Goal: Task Accomplishment & Management: Manage account settings

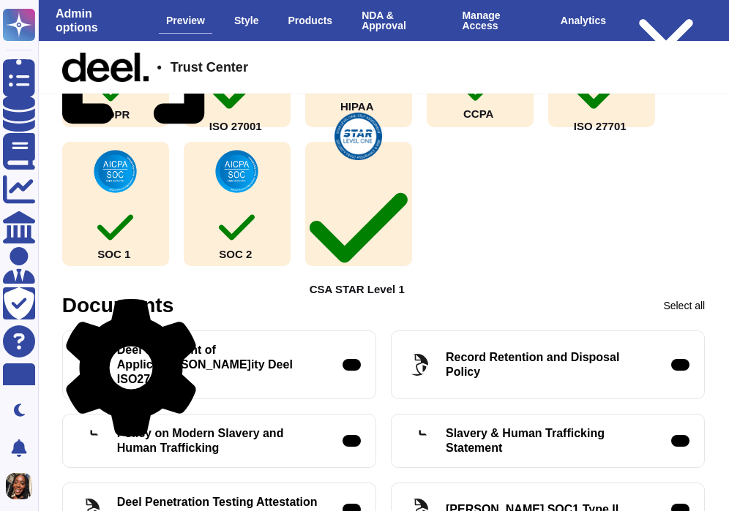
scroll to position [451, 0]
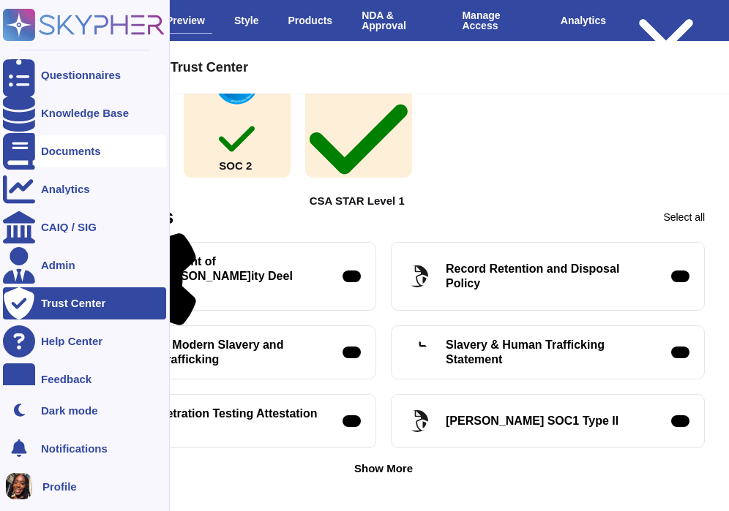
click at [45, 154] on div "Documents" at bounding box center [71, 151] width 60 height 11
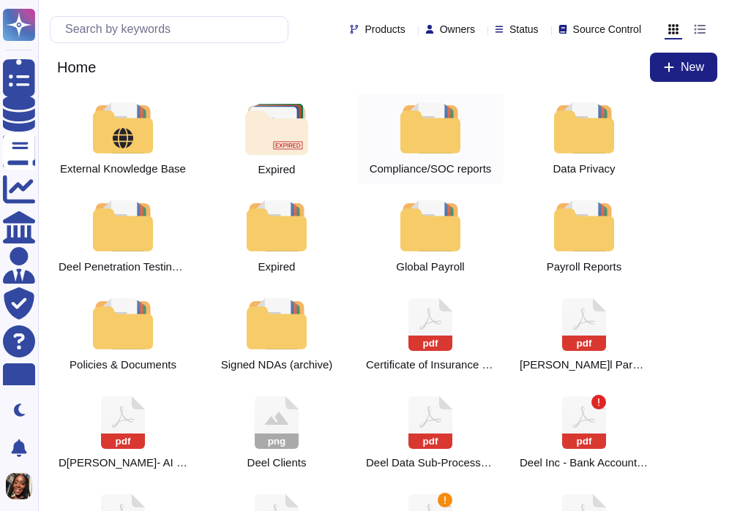
click at [438, 147] on div at bounding box center [430, 127] width 64 height 51
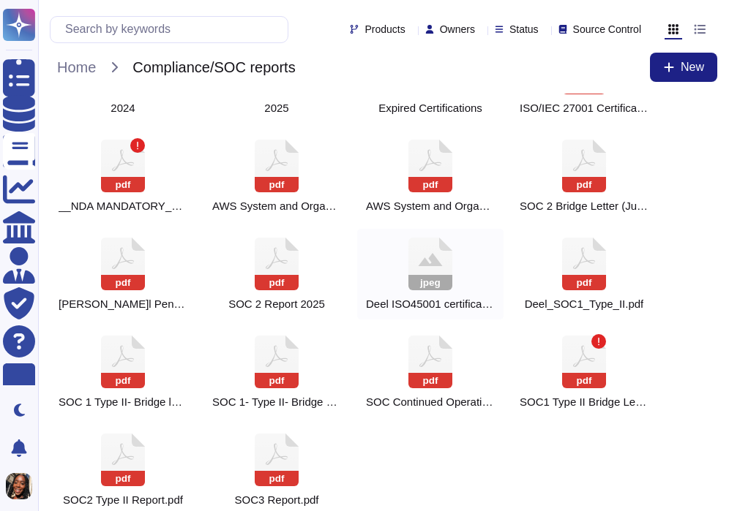
scroll to position [76, 0]
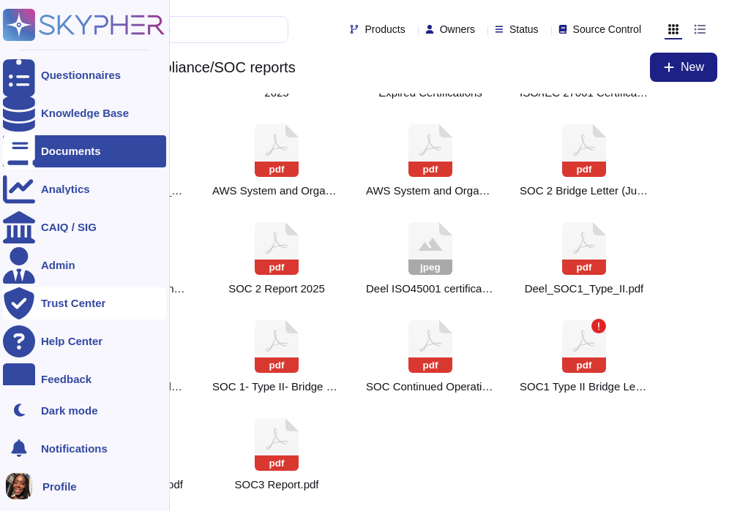
click at [50, 304] on div "Trust Center" at bounding box center [73, 303] width 64 height 11
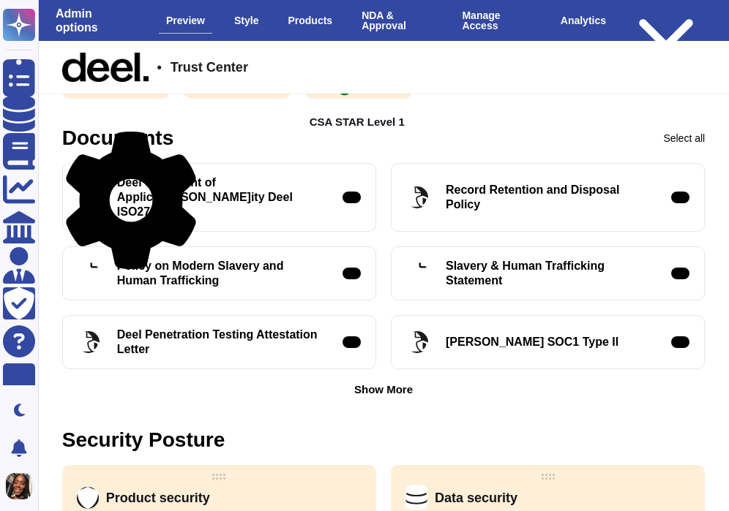
scroll to position [535, 0]
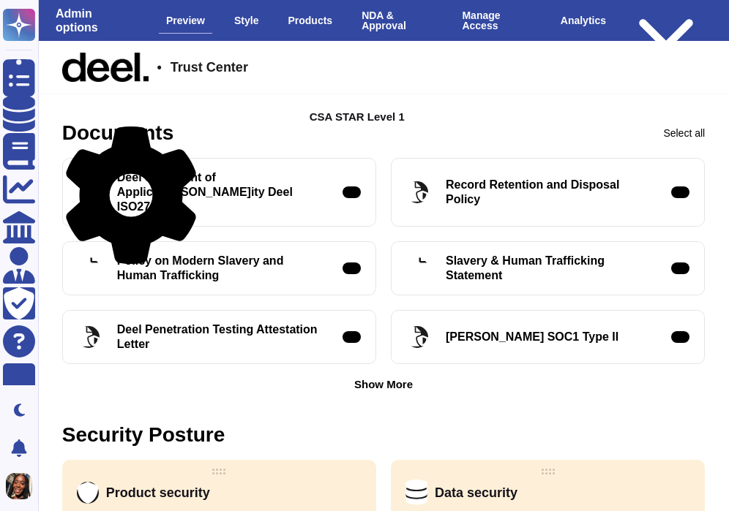
click at [375, 379] on div "Show More" at bounding box center [383, 384] width 59 height 11
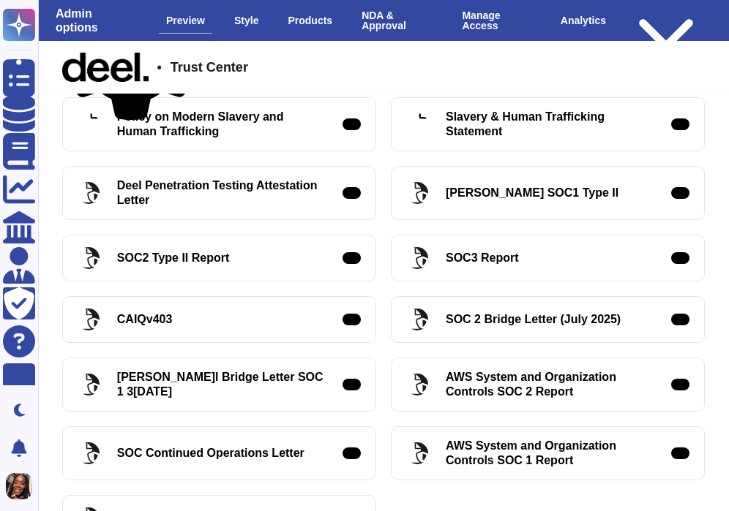
scroll to position [267, 0]
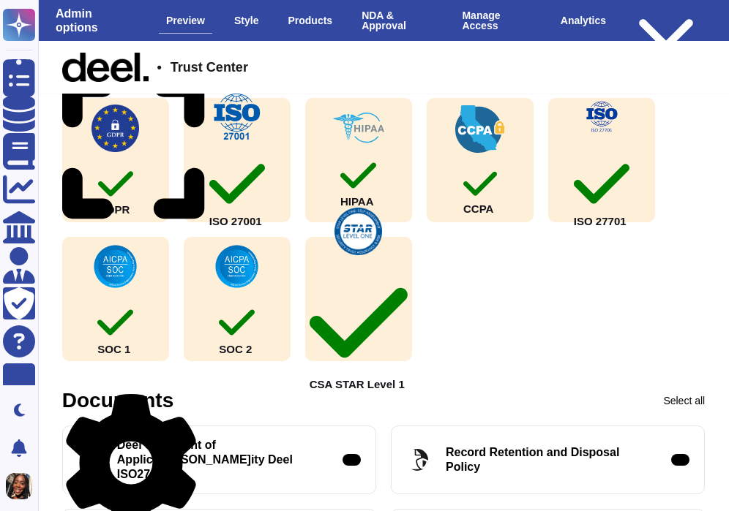
click at [187, 405] on icon at bounding box center [131, 463] width 138 height 138
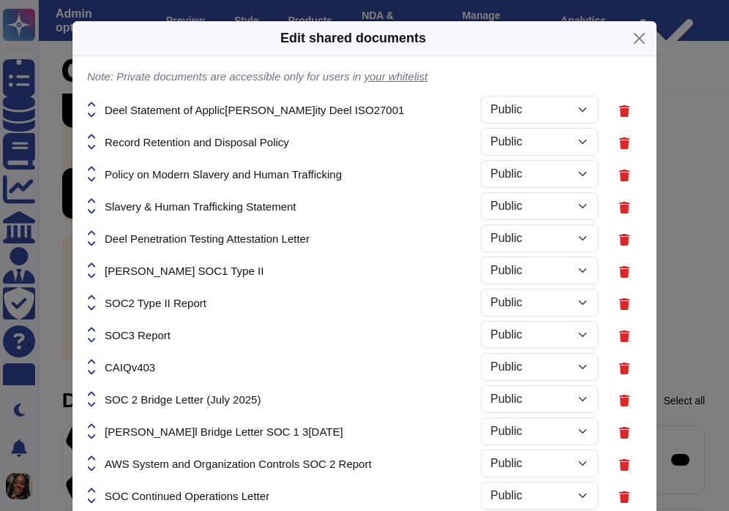
select select "PRIVATE"
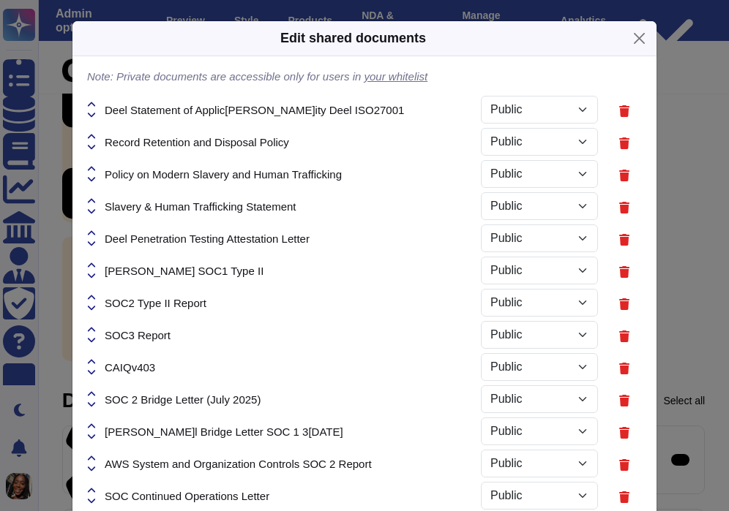
select select "PRIVATE"
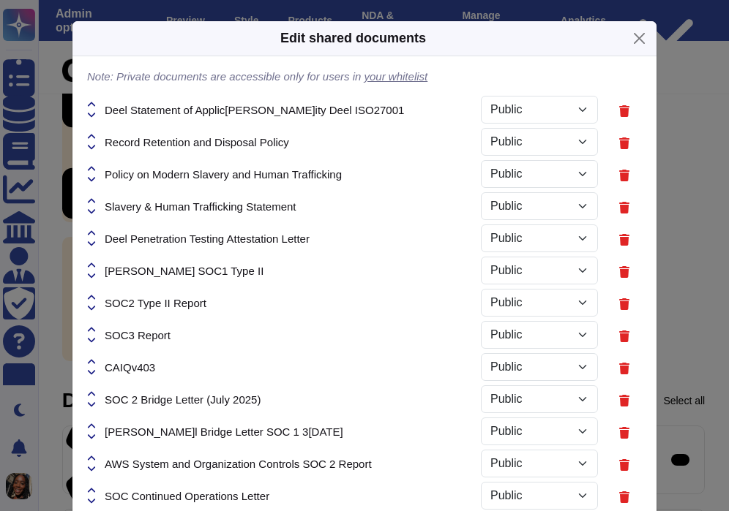
select select "PRIVATE"
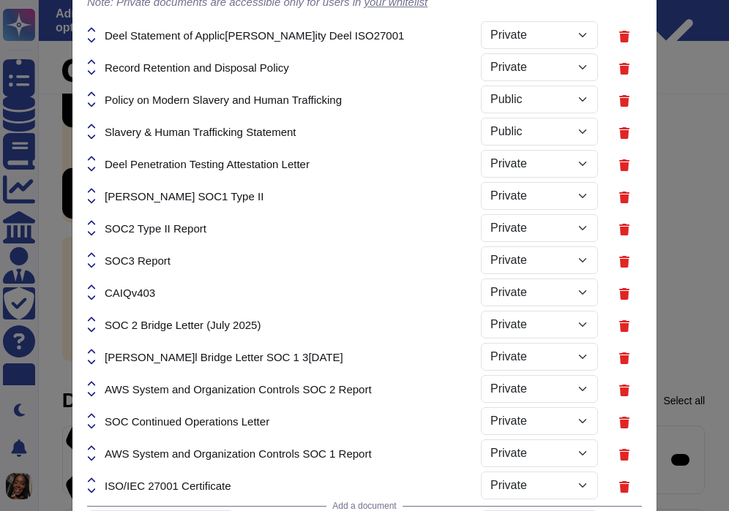
scroll to position [73, 0]
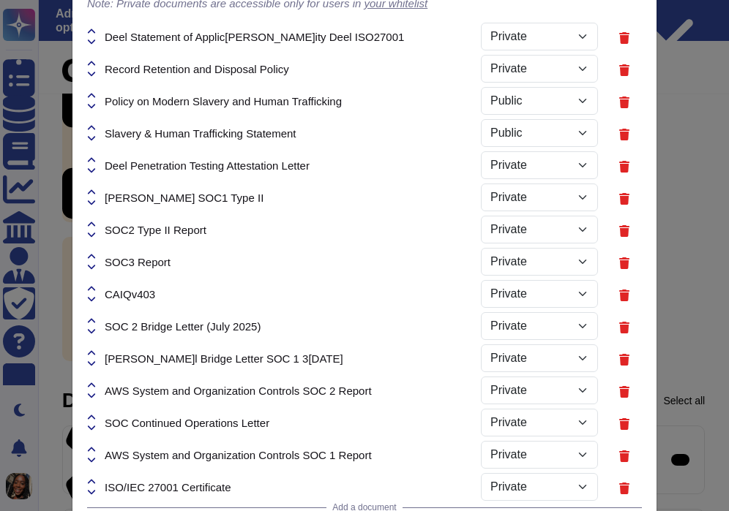
click at [179, 218] on div "SOC2 Type II Report" at bounding box center [284, 230] width 394 height 32
click at [182, 232] on span "SOC2 Type II Report" at bounding box center [156, 230] width 102 height 11
click at [65, 269] on div "Edit shared documents Note: Private documents are accessible only for users in …" at bounding box center [364, 255] width 729 height 511
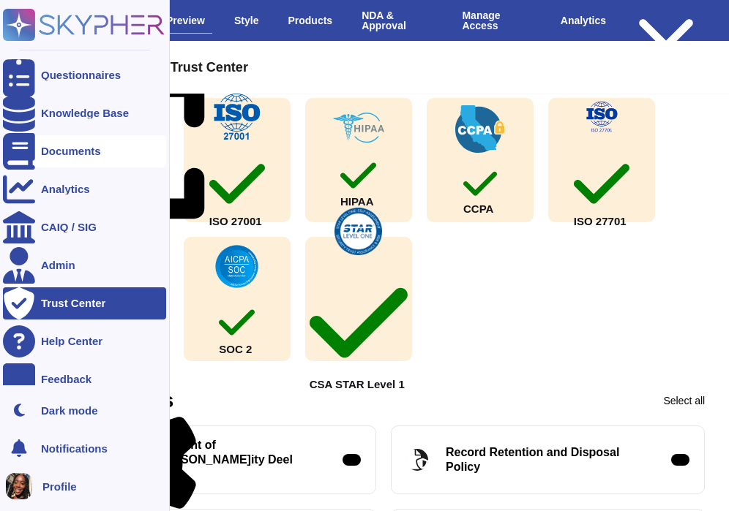
click at [48, 164] on div "Documents" at bounding box center [84, 151] width 163 height 32
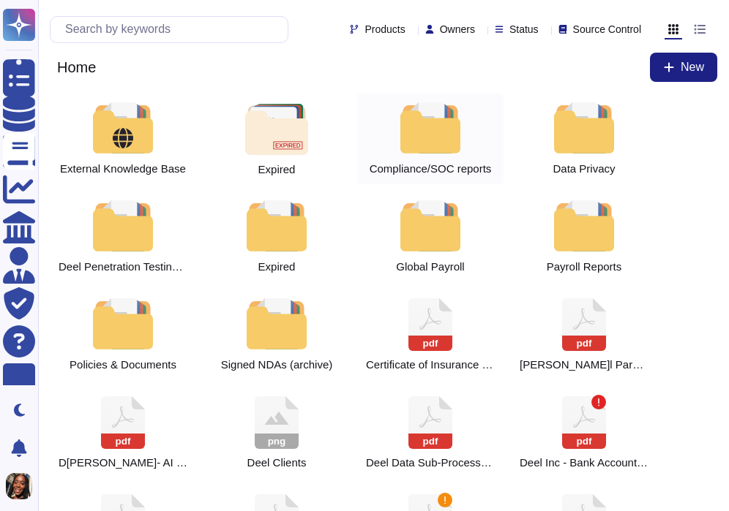
click at [418, 135] on div at bounding box center [430, 127] width 64 height 51
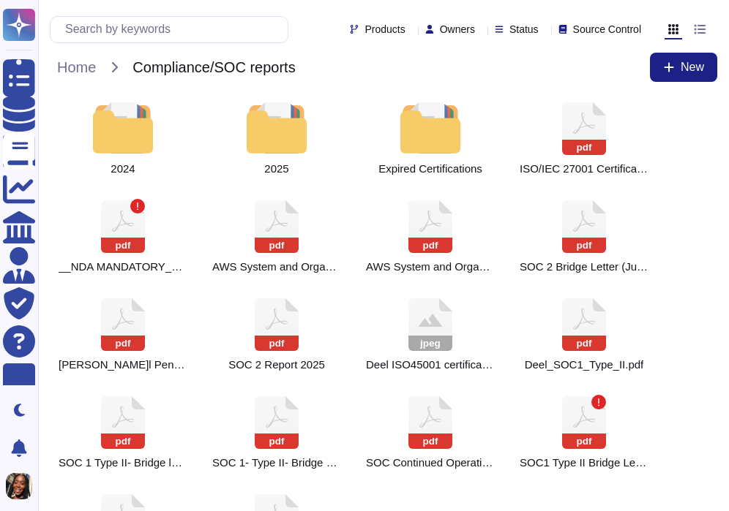
scroll to position [77, 0]
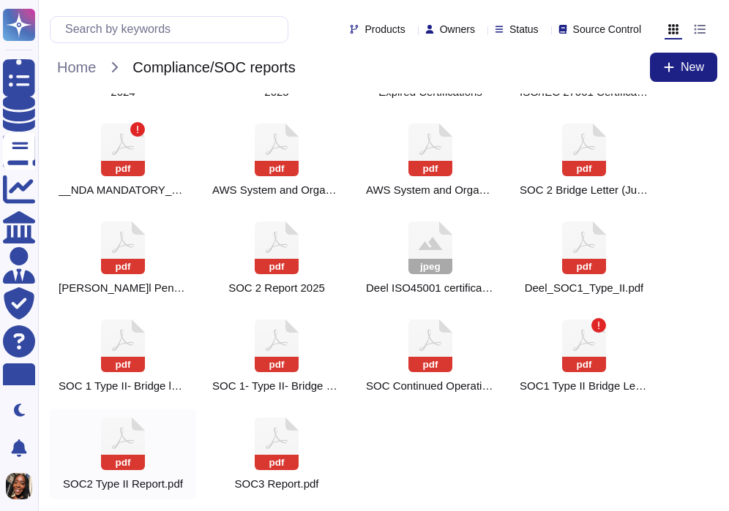
click at [562, 78] on icon at bounding box center [584, 52] width 44 height 53
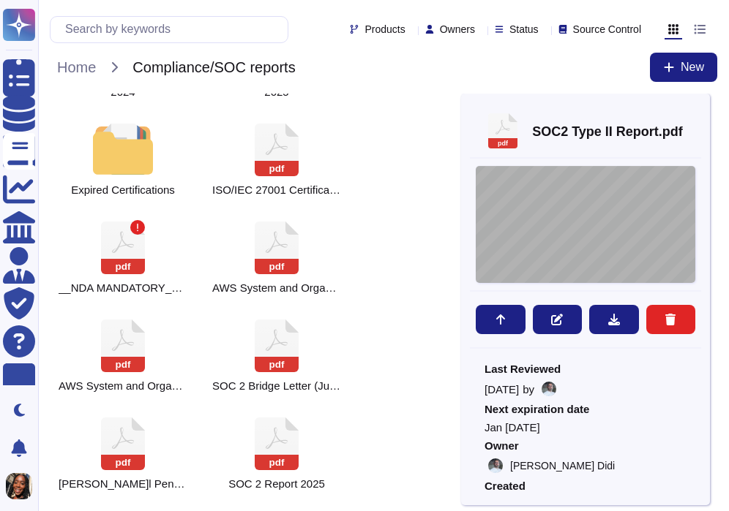
click at [545, 221] on div "System and Organization Controls SOC 2 Type II Report Throughout the period Oct…" at bounding box center [586, 224] width 220 height 117
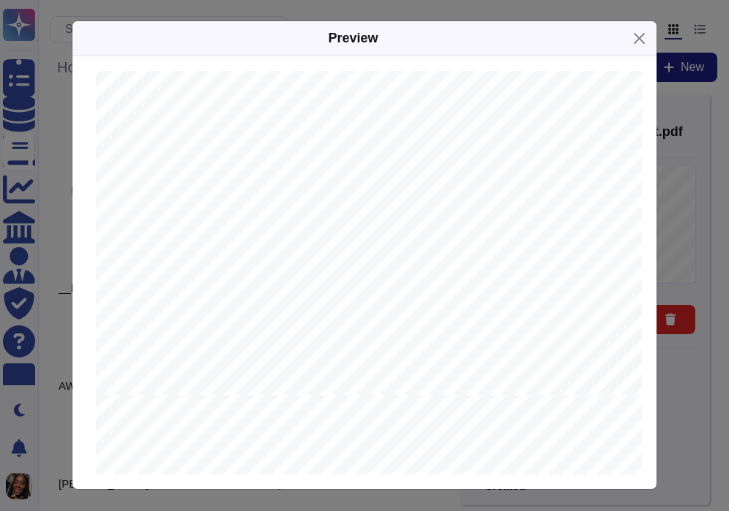
scroll to position [814, 0]
click at [642, 33] on button "Close" at bounding box center [639, 38] width 23 height 23
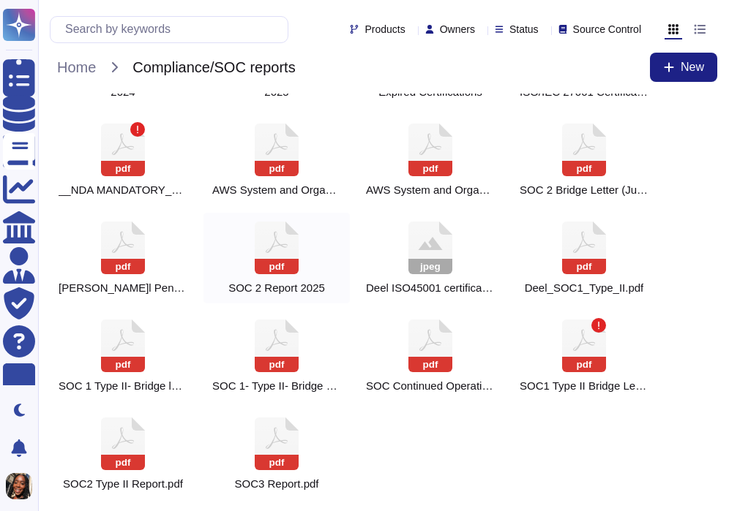
click at [562, 78] on icon at bounding box center [584, 52] width 44 height 53
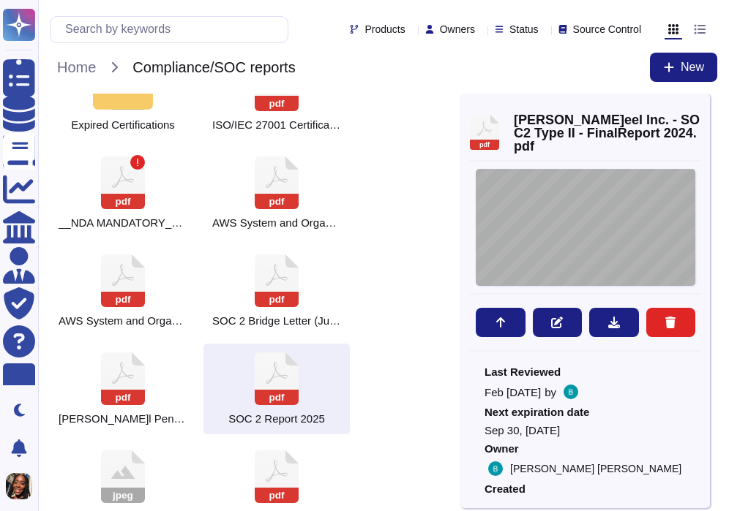
scroll to position [157, 0]
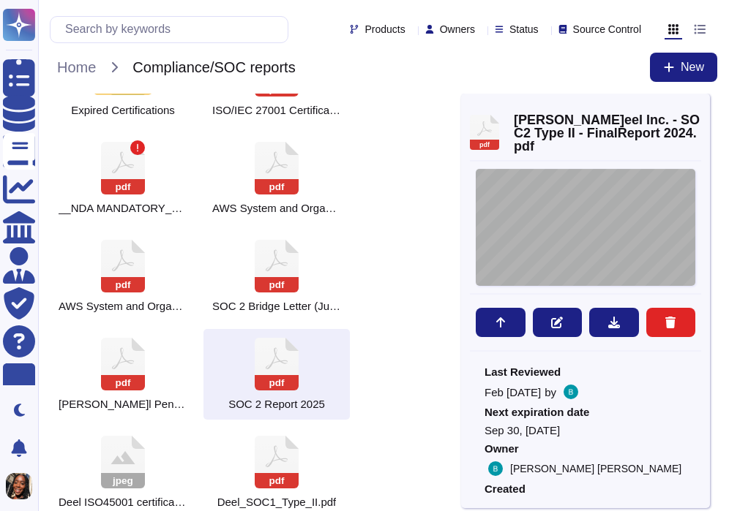
click at [553, 245] on div "System and Organization Controls SOC 2 Type II Report Throughout the period Oct…" at bounding box center [586, 227] width 220 height 117
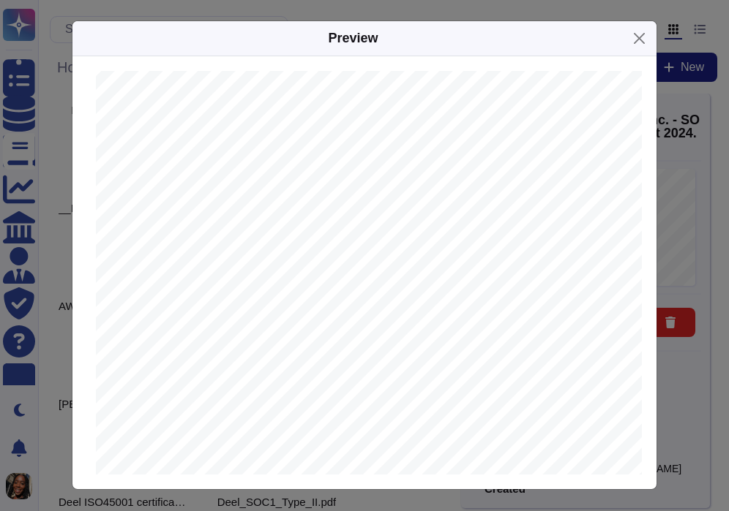
scroll to position [3578, 0]
click at [641, 47] on button "Close" at bounding box center [639, 38] width 23 height 23
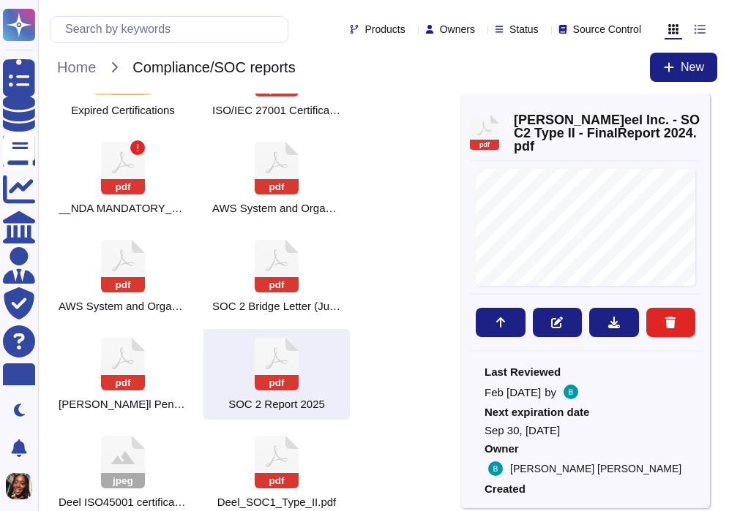
click at [701, 109] on icon at bounding box center [701, 109] width 0 height 0
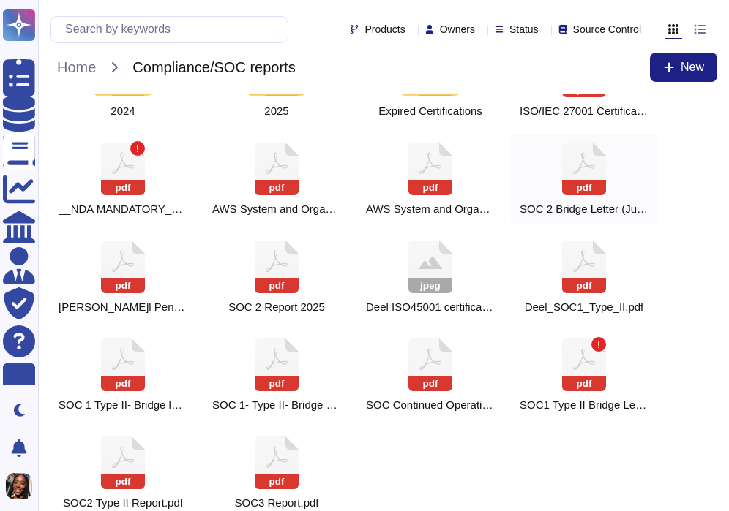
scroll to position [0, 0]
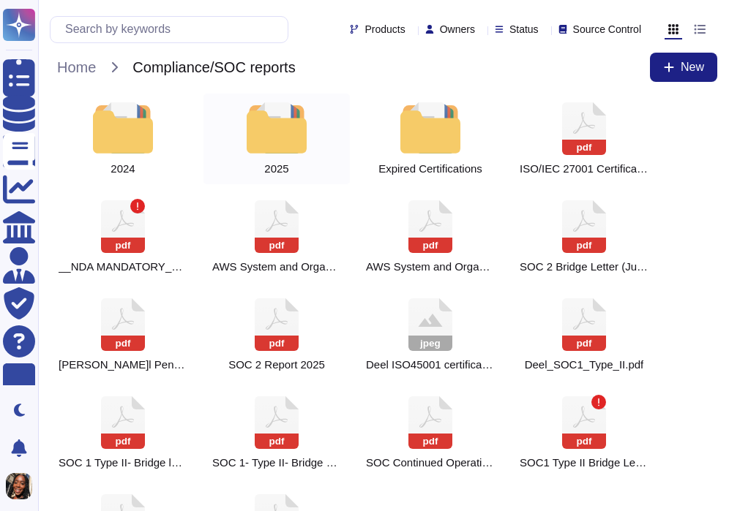
click at [271, 140] on div at bounding box center [276, 127] width 64 height 51
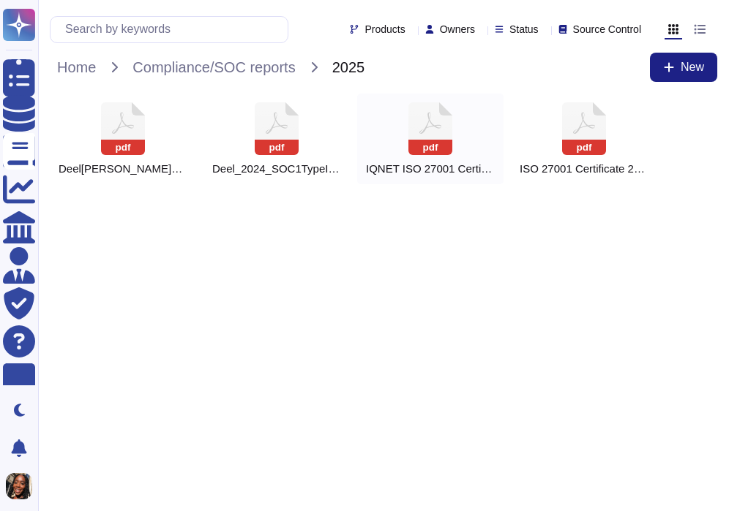
click at [428, 121] on icon at bounding box center [430, 123] width 22 height 22
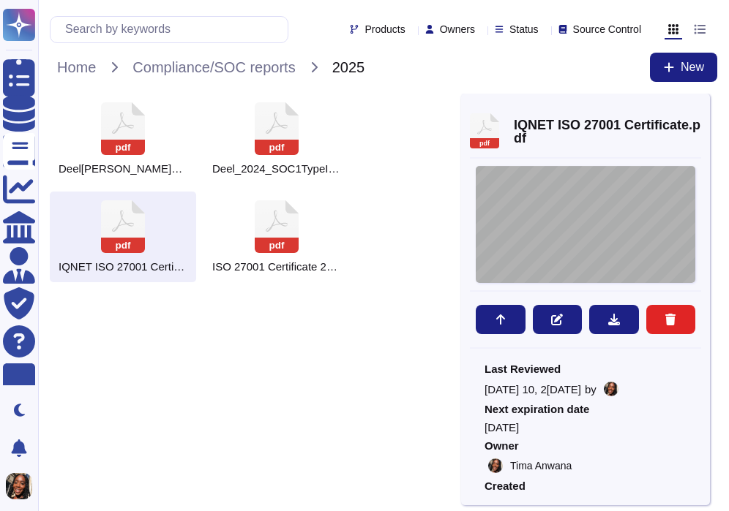
click at [571, 211] on div "CERTIFICATE THE STANDARDS INSTITUTION OF ISRAEL h as issued an IQNET recognized…" at bounding box center [586, 224] width 220 height 117
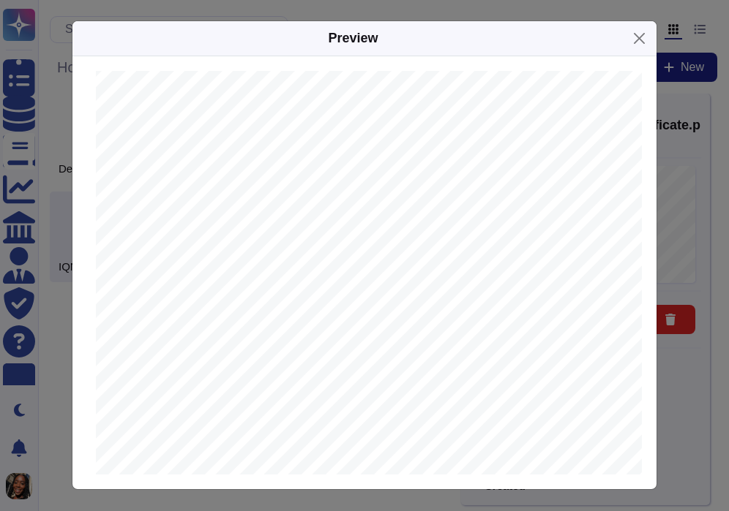
scroll to position [1251, 0]
click at [631, 36] on button "Close" at bounding box center [639, 38] width 23 height 23
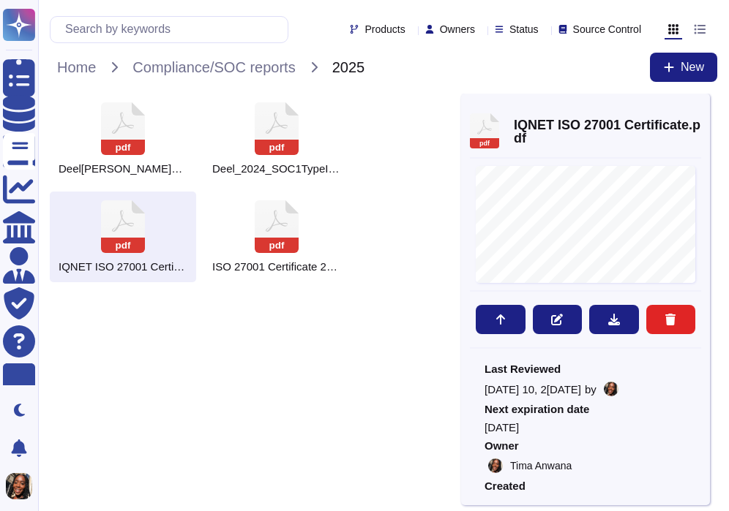
click at [703, 107] on div "pdf IQNET ISO 27001 Certificate.pdf CERTIFICATE THE STANDARDS INSTITUTION OF IS…" at bounding box center [585, 300] width 249 height 412
click at [701, 109] on icon at bounding box center [701, 109] width 0 height 0
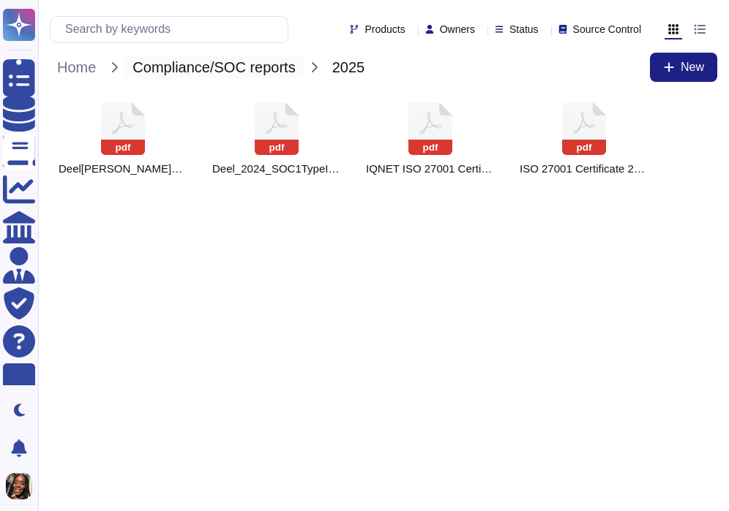
click at [227, 65] on span "Compliance/SOC reports" at bounding box center [213, 67] width 177 height 22
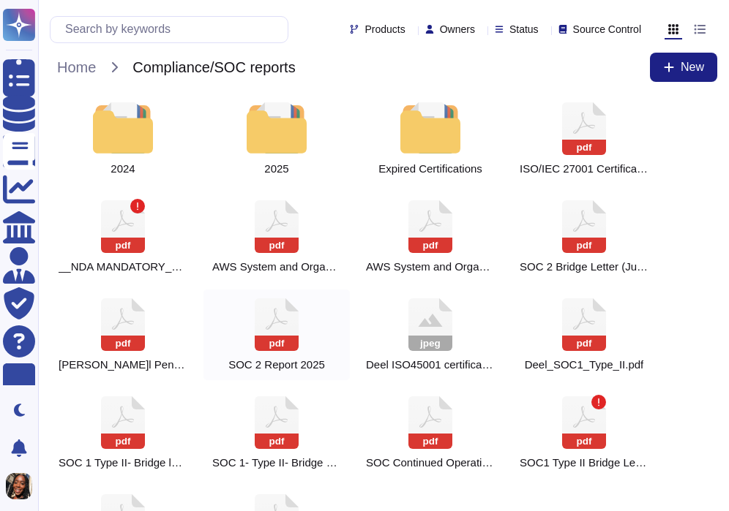
scroll to position [77, 0]
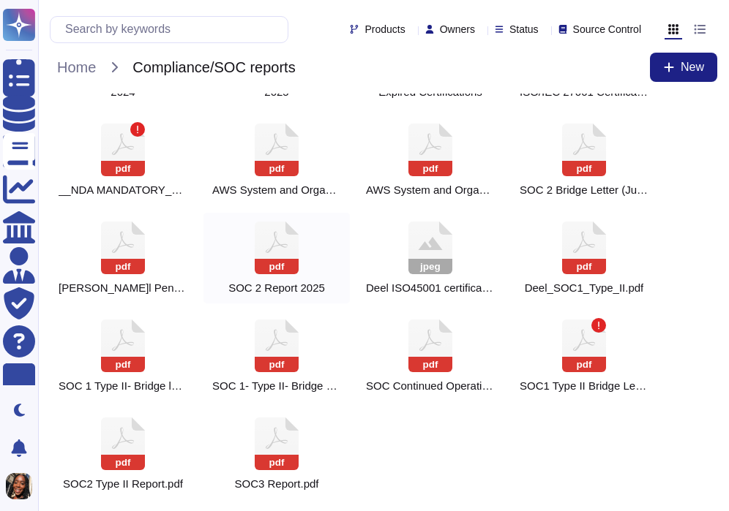
click at [297, 259] on rect at bounding box center [277, 266] width 44 height 15
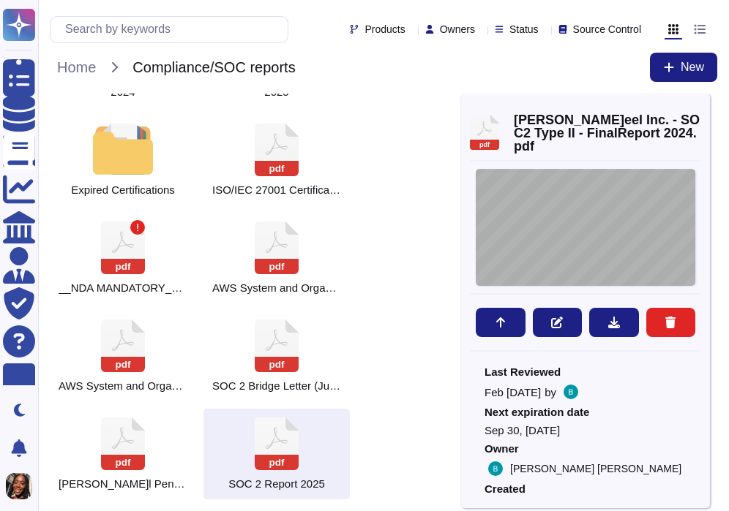
click at [576, 223] on div "System and Organization Controls SOC 2 Type II Report Throughout the period Oct…" at bounding box center [586, 227] width 220 height 117
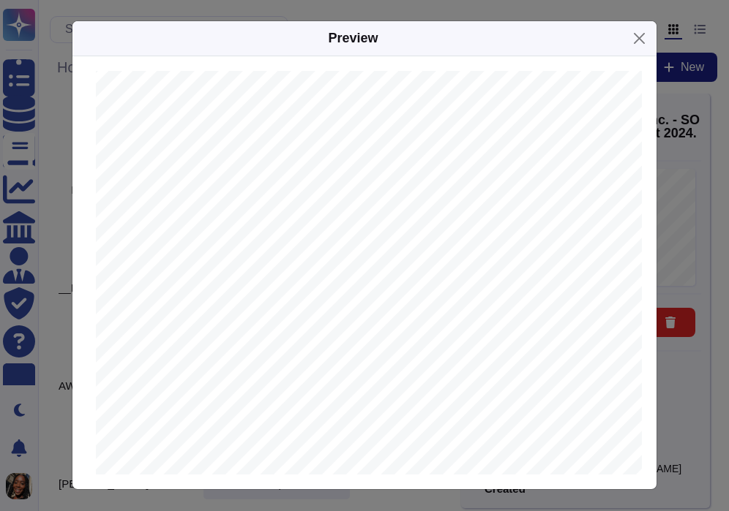
scroll to position [10104, 0]
click at [637, 31] on button "Close" at bounding box center [639, 38] width 23 height 23
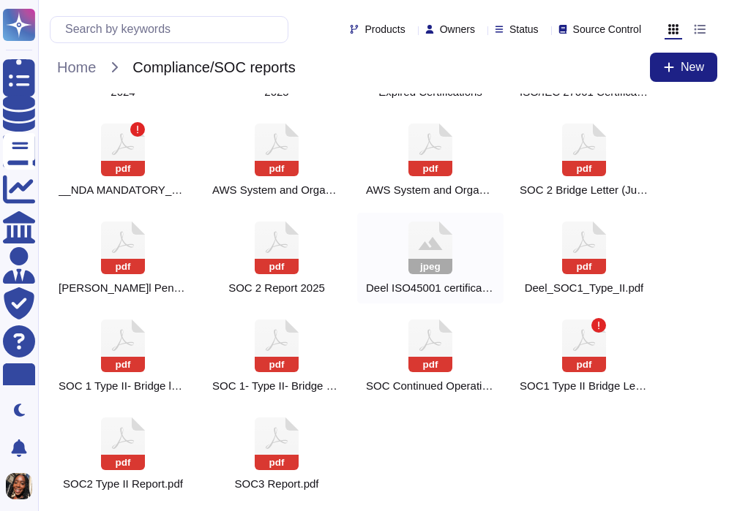
scroll to position [0, 0]
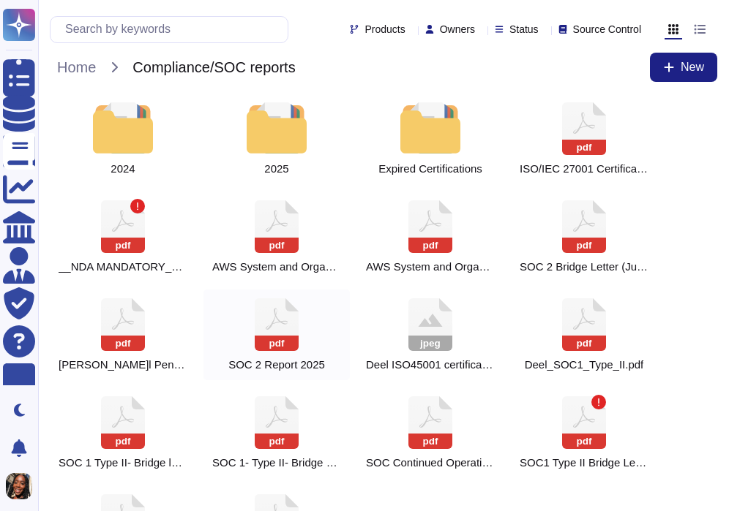
click at [562, 155] on icon at bounding box center [584, 128] width 44 height 53
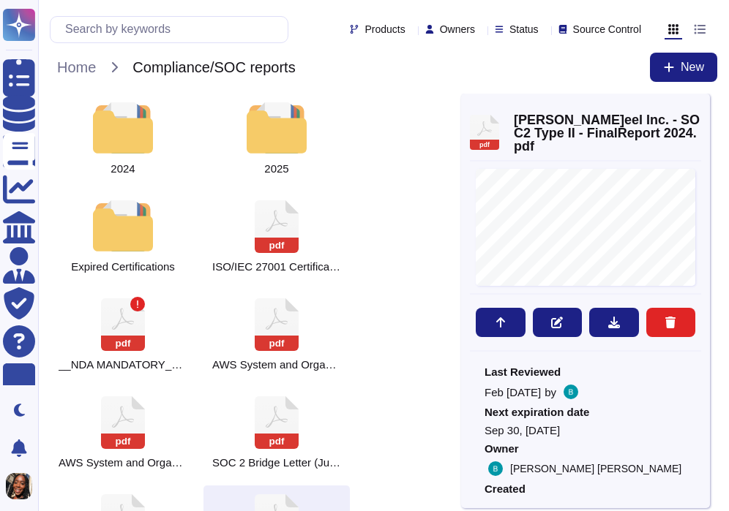
click at [701, 109] on icon at bounding box center [701, 109] width 0 height 0
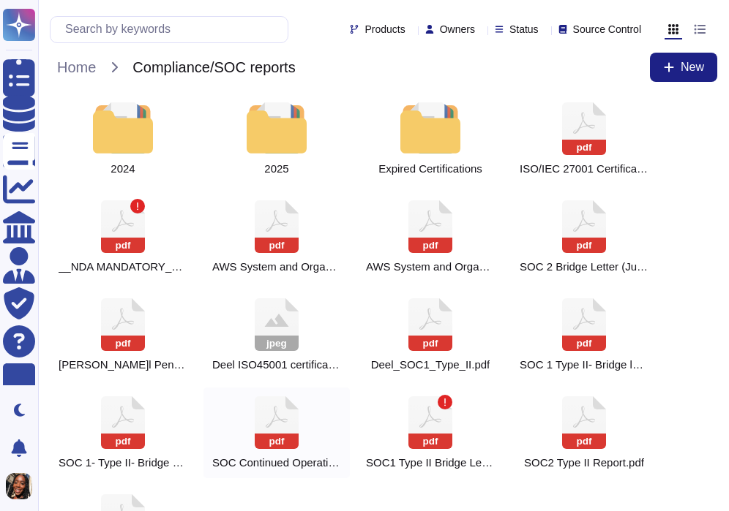
scroll to position [77, 0]
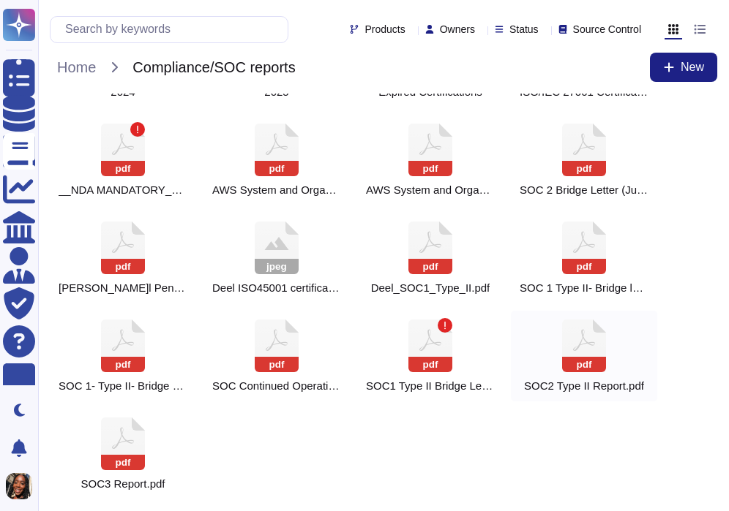
click at [579, 78] on icon at bounding box center [584, 52] width 44 height 53
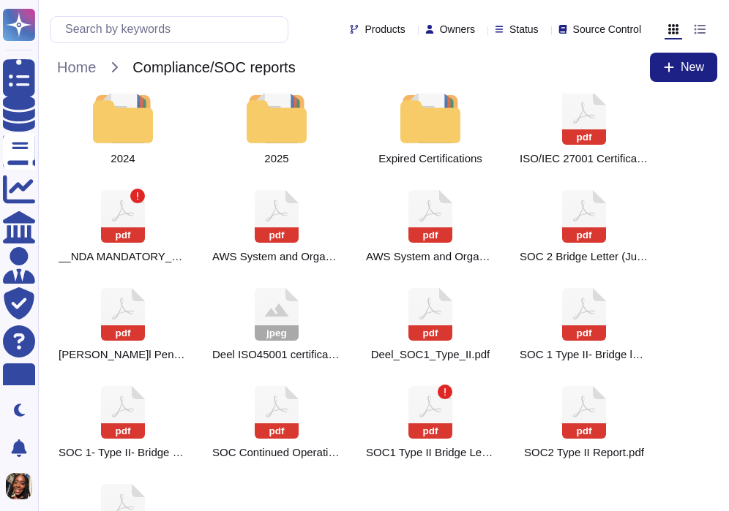
scroll to position [0, 0]
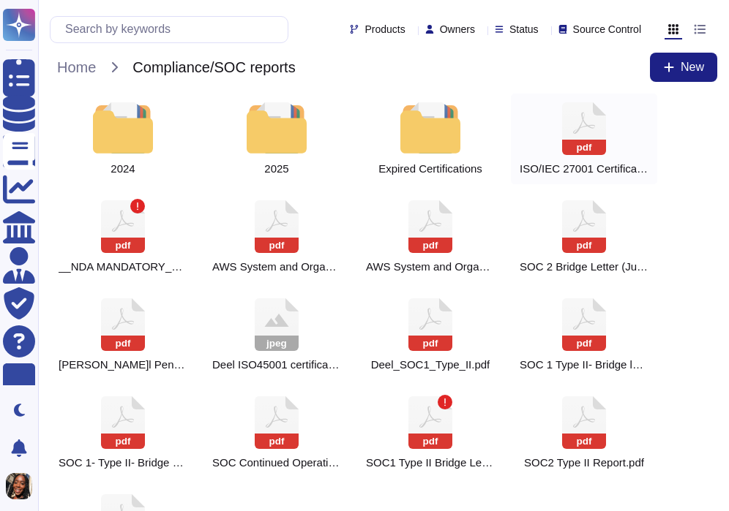
click at [582, 151] on rect at bounding box center [584, 147] width 44 height 15
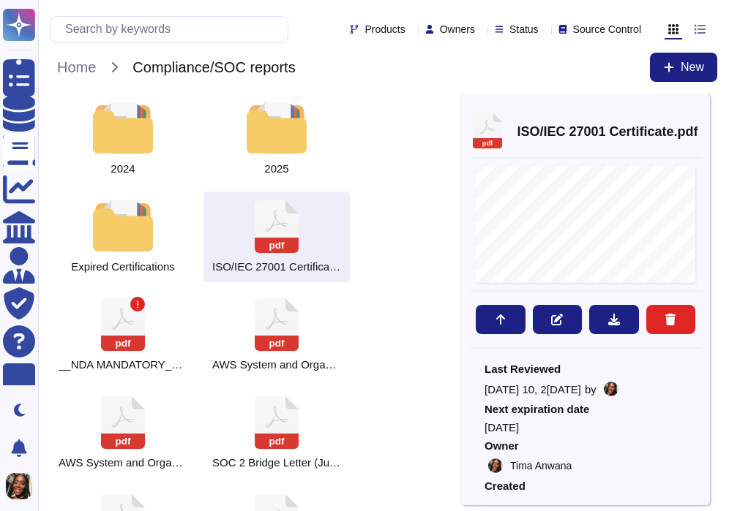
click at [701, 109] on icon at bounding box center [701, 109] width 0 height 0
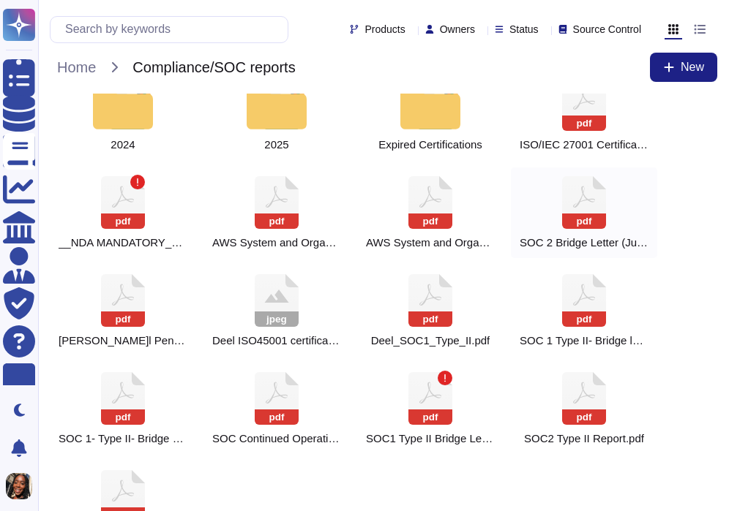
scroll to position [22, 0]
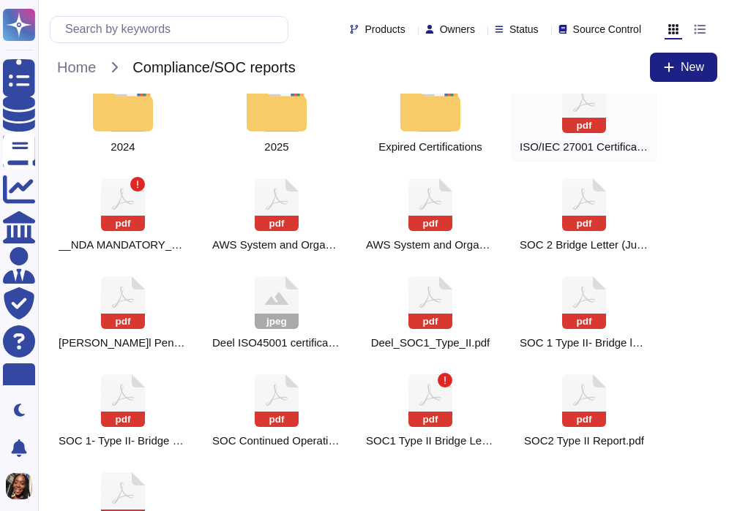
click at [596, 121] on rect at bounding box center [584, 125] width 44 height 15
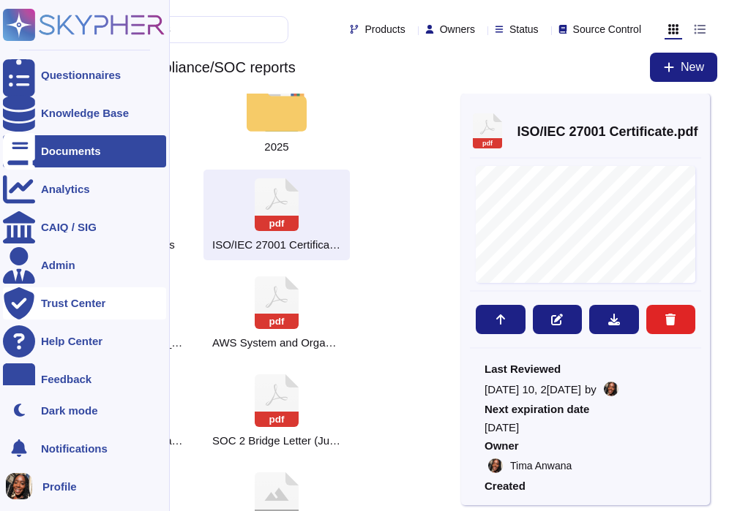
click at [64, 291] on div "Trust Center" at bounding box center [84, 304] width 163 height 32
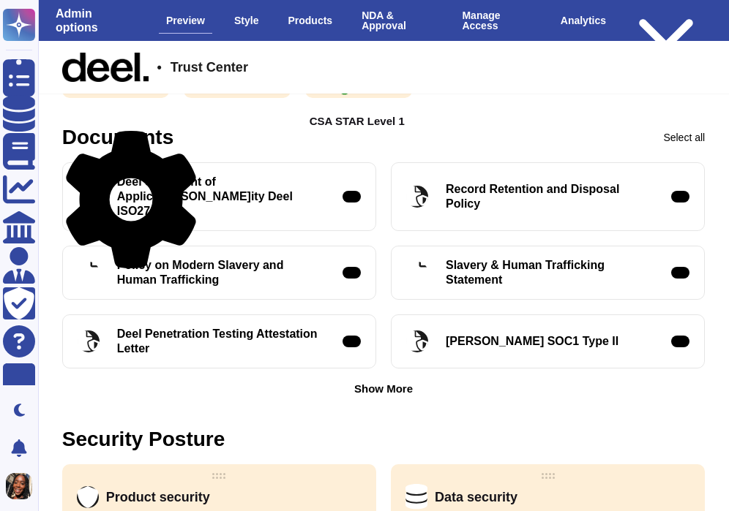
scroll to position [550, 0]
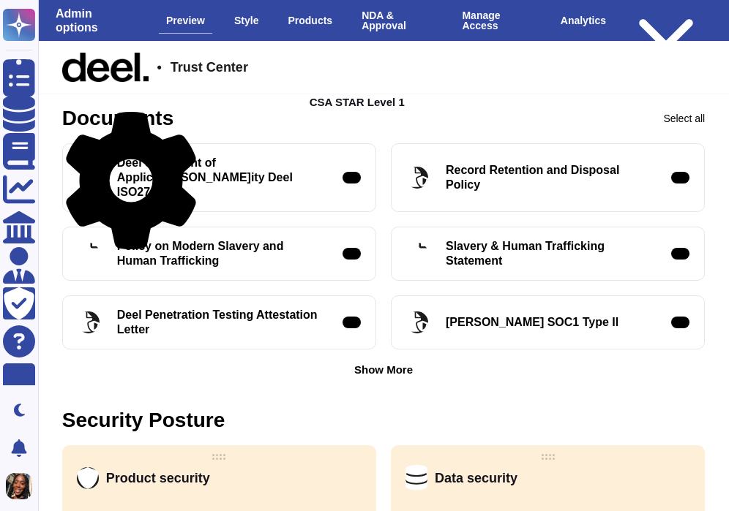
click at [388, 364] on div "Show More" at bounding box center [383, 369] width 59 height 11
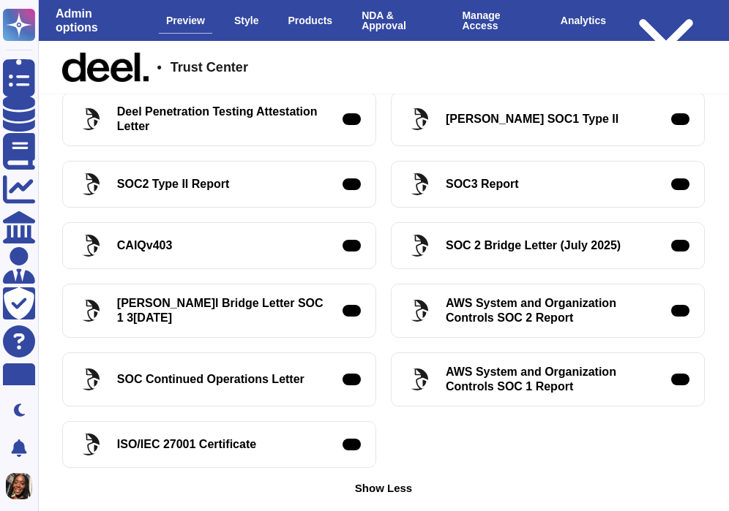
scroll to position [732, 0]
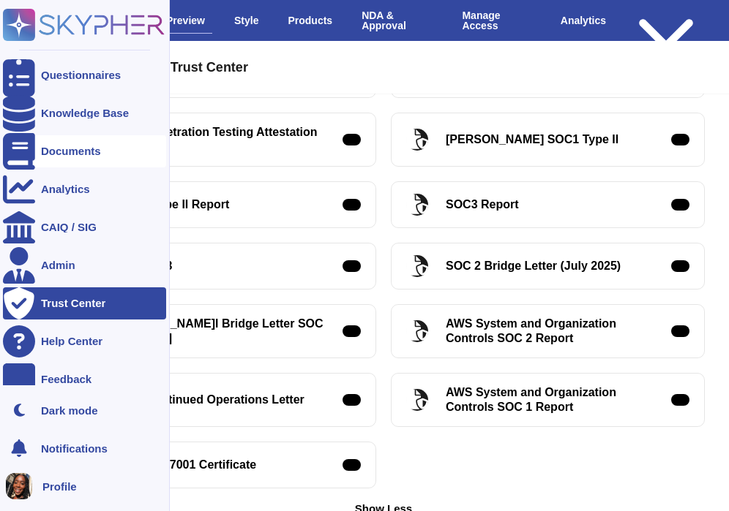
click at [70, 149] on div "Documents" at bounding box center [71, 151] width 60 height 11
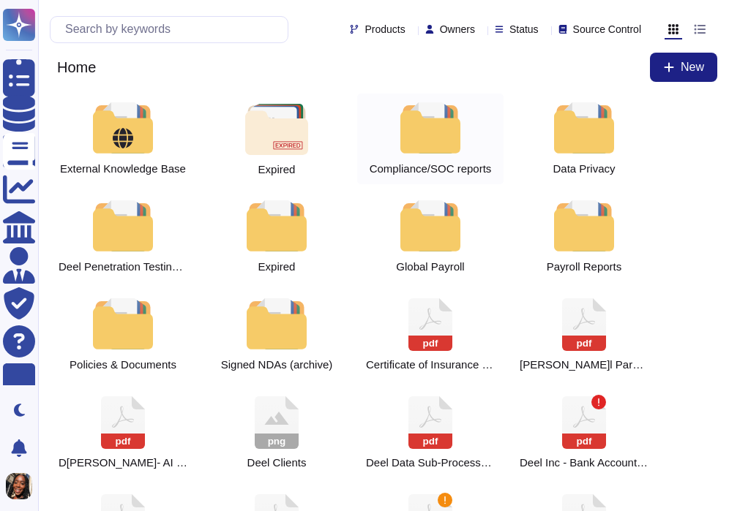
click at [443, 132] on div at bounding box center [430, 127] width 64 height 51
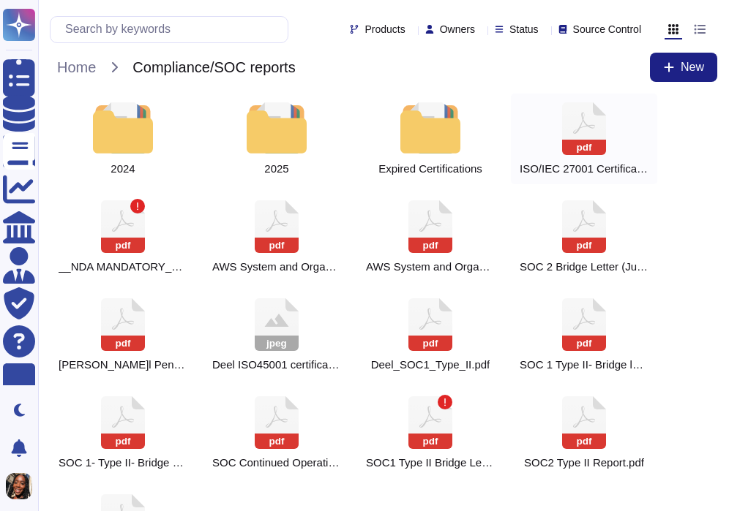
click at [600, 147] on rect at bounding box center [584, 147] width 44 height 15
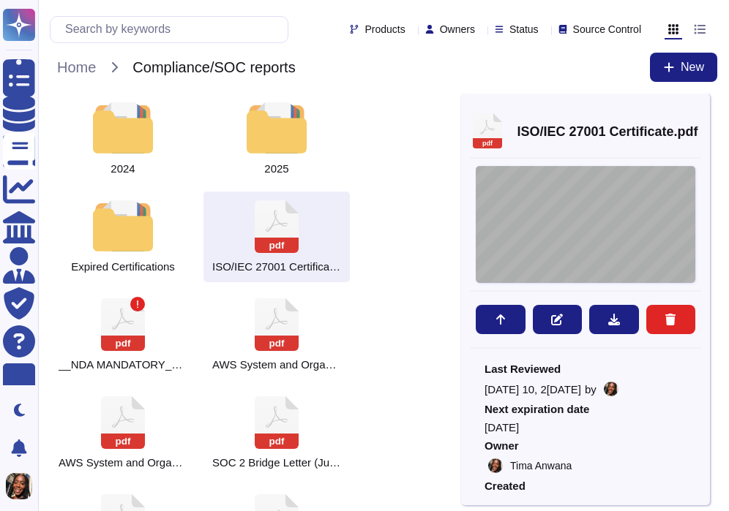
click at [580, 201] on div "CERTIFICATE This is to certify that the Information Security Management System …" at bounding box center [586, 224] width 220 height 117
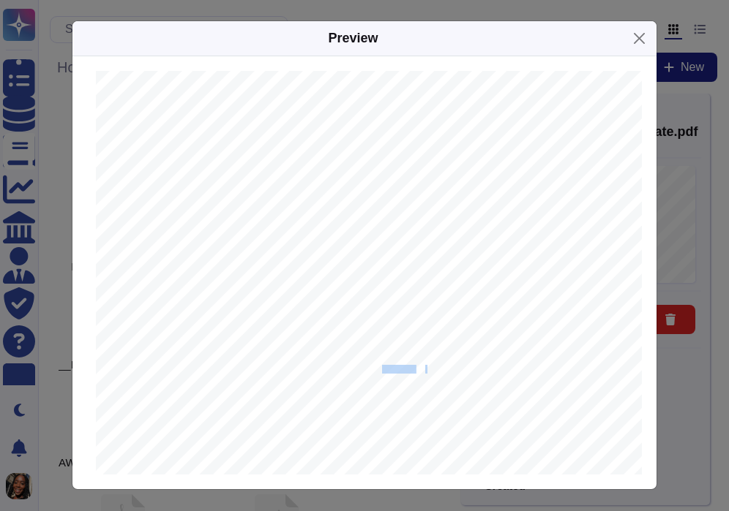
drag, startPoint x: 382, startPoint y: 370, endPoint x: 427, endPoint y: 372, distance: 44.7
click at [427, 372] on div "CERTIFICATE This is to certify that the Information Security Management System …" at bounding box center [388, 278] width 585 height 414
click at [639, 45] on button "Close" at bounding box center [639, 38] width 23 height 23
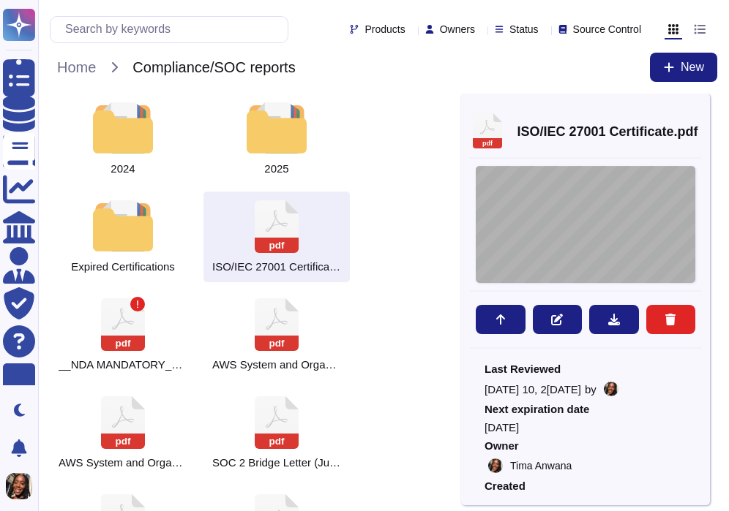
click at [591, 232] on div "CERTIFICATE This is to certify that the Information Security Management System …" at bounding box center [586, 224] width 220 height 117
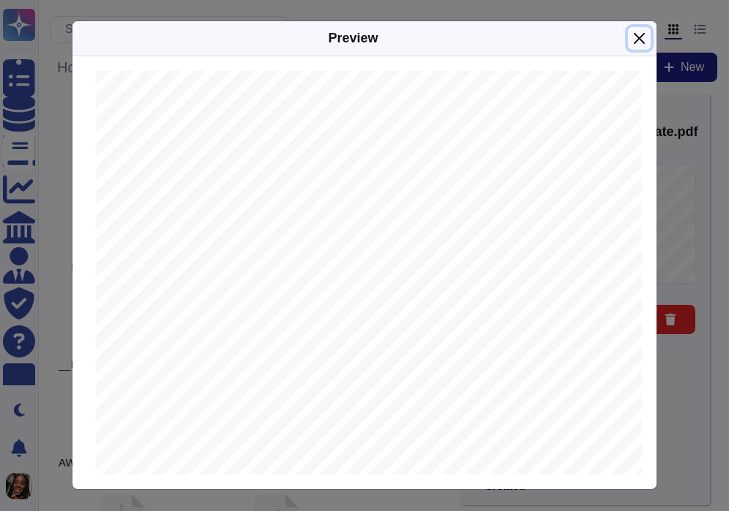
click at [636, 41] on button "Close" at bounding box center [639, 38] width 23 height 23
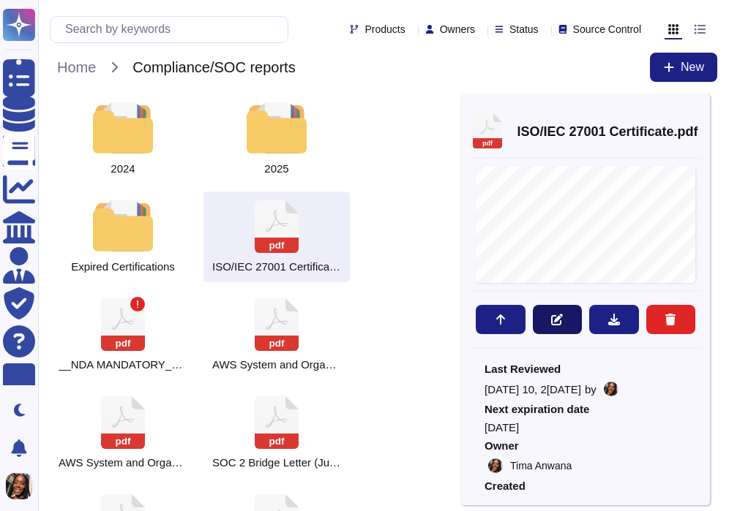
click at [561, 322] on icon at bounding box center [557, 320] width 12 height 12
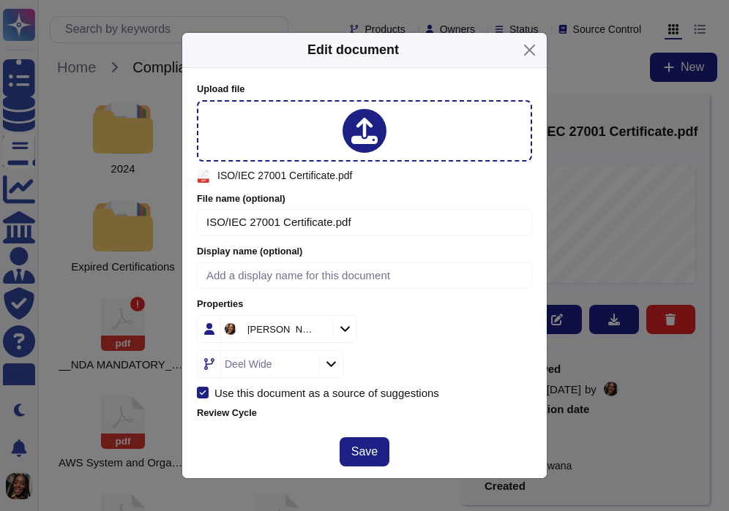
click at [334, 173] on span "ISO/IEC 27001 Certificate.pdf" at bounding box center [284, 175] width 135 height 10
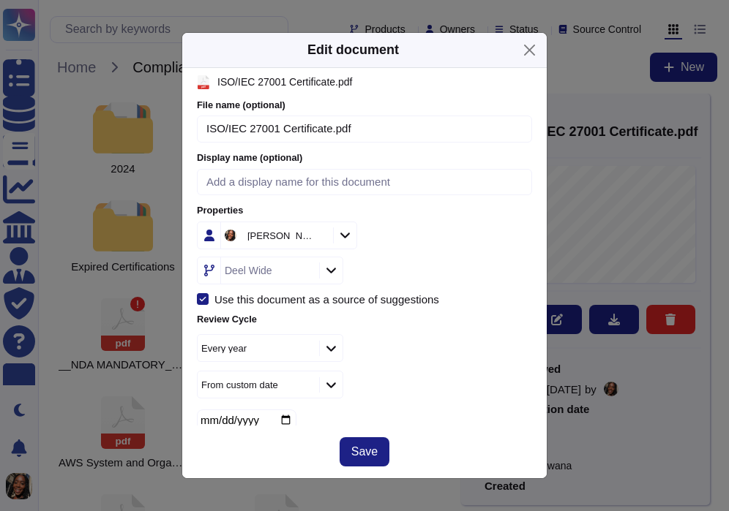
scroll to position [0, 0]
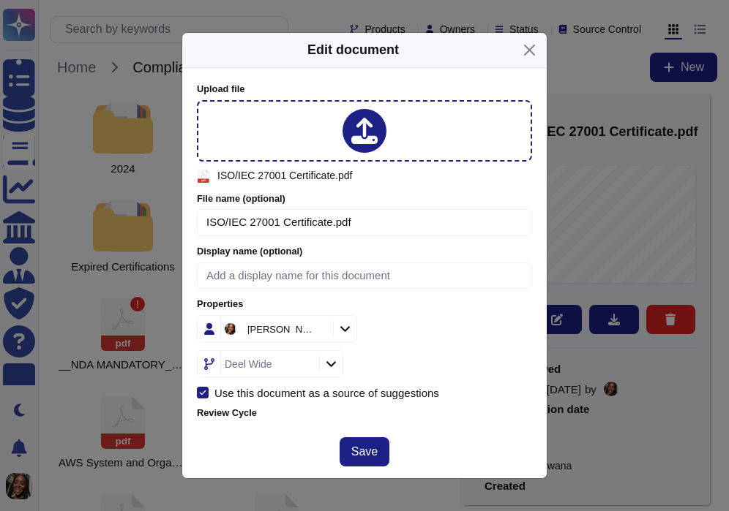
click at [336, 176] on span "ISO/IEC 27001 Certificate.pdf" at bounding box center [284, 175] width 135 height 10
click at [590, 207] on div "Edit document Upload file pdf ISO/IEC 27001 Certificate.pdf File name (optional…" at bounding box center [364, 255] width 729 height 511
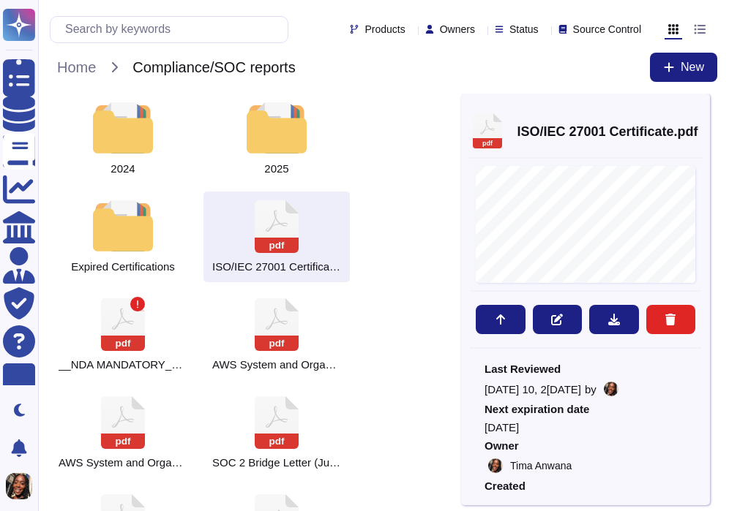
click at [590, 207] on div "CERTIFICATE This is to certify that the Information Security Management System …" at bounding box center [586, 224] width 220 height 117
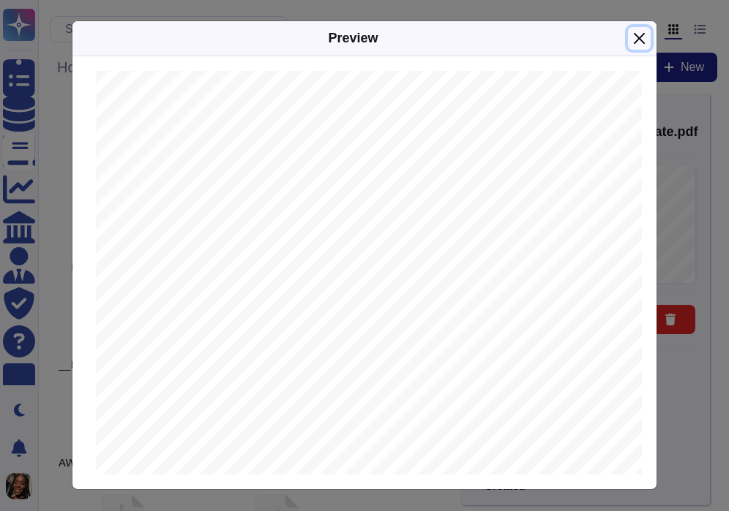
click at [640, 34] on button "Close" at bounding box center [639, 38] width 23 height 23
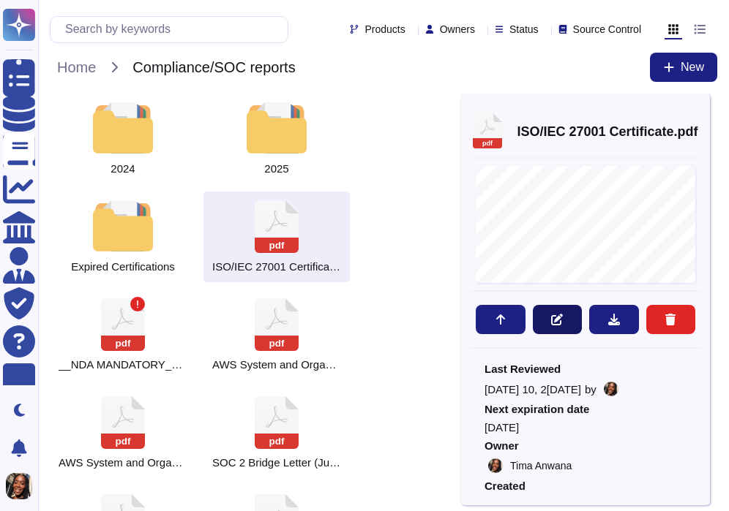
click at [564, 313] on button at bounding box center [558, 319] width 50 height 29
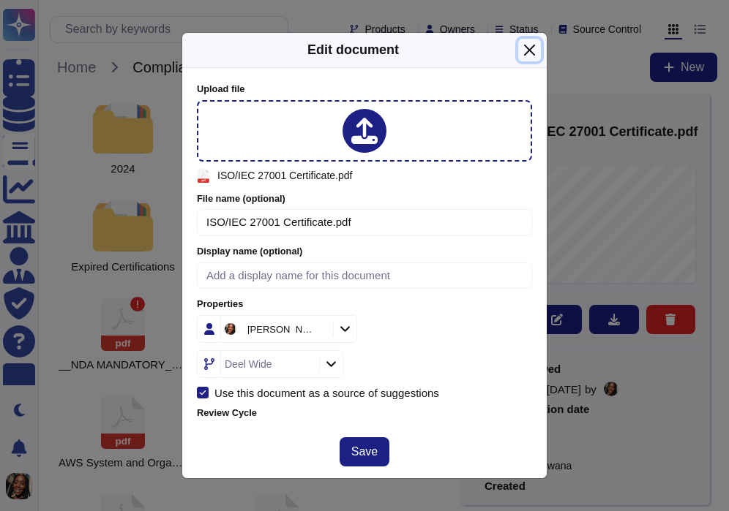
click at [525, 51] on button "Close" at bounding box center [529, 50] width 23 height 23
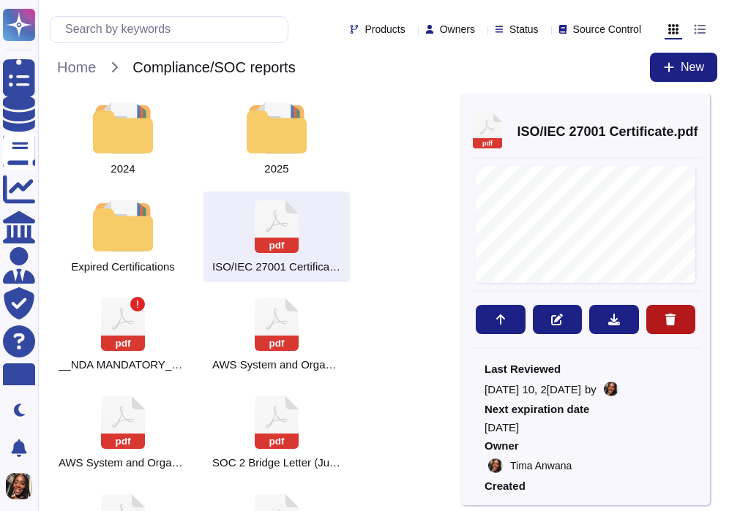
click at [675, 312] on button at bounding box center [671, 319] width 50 height 29
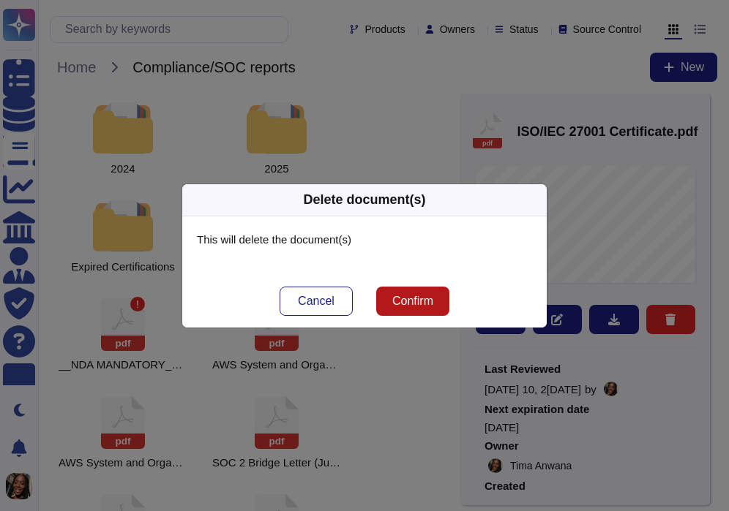
click at [414, 310] on button "Confirm" at bounding box center [412, 301] width 73 height 29
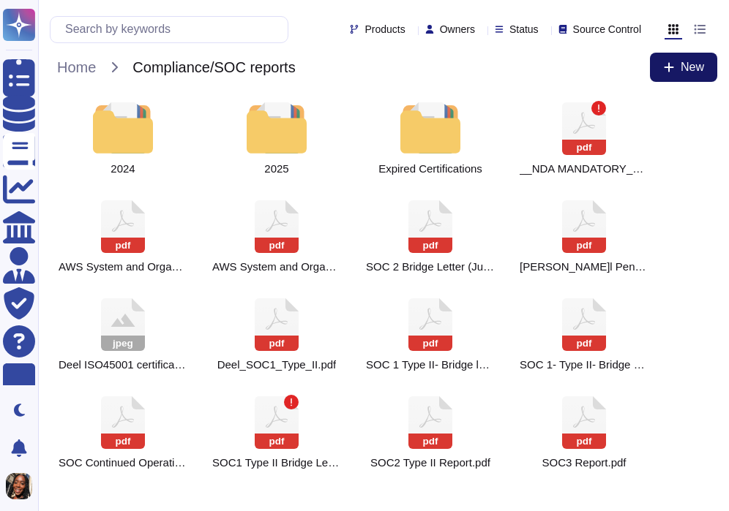
click at [667, 67] on icon at bounding box center [669, 68] width 10 height 10
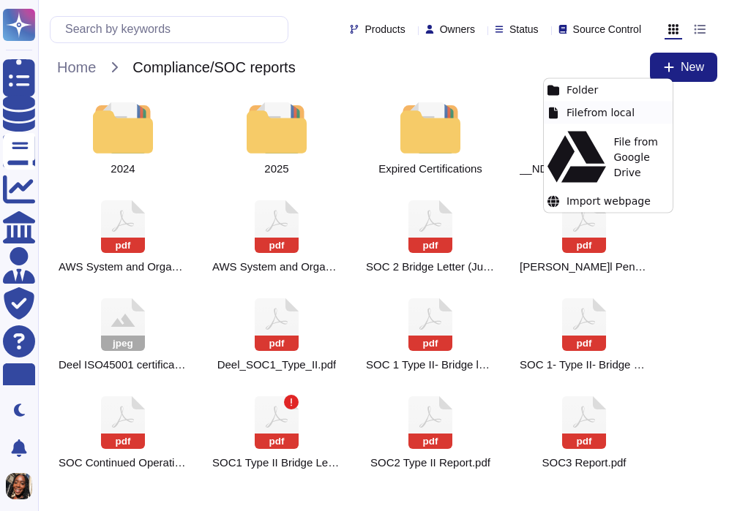
click at [622, 110] on div "File from local" at bounding box center [608, 113] width 129 height 23
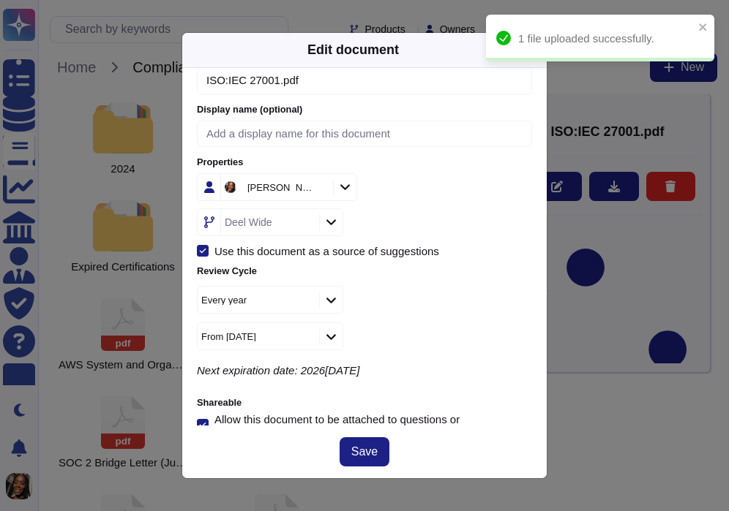
scroll to position [163, 0]
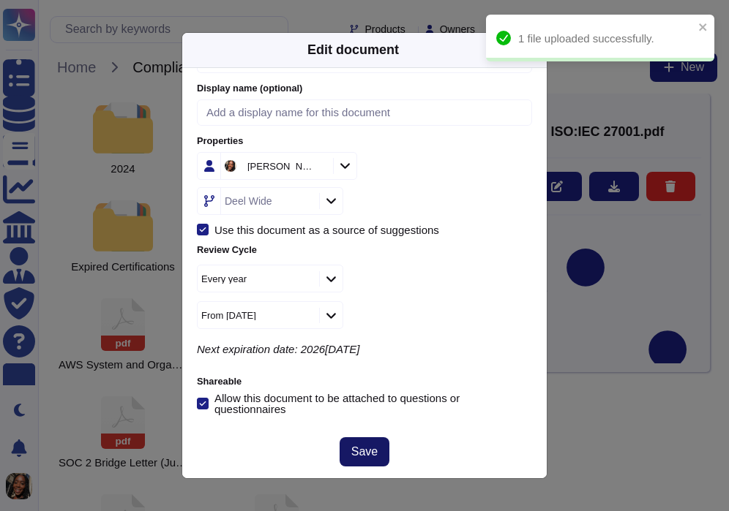
click at [356, 452] on span "Save" at bounding box center [364, 452] width 26 height 12
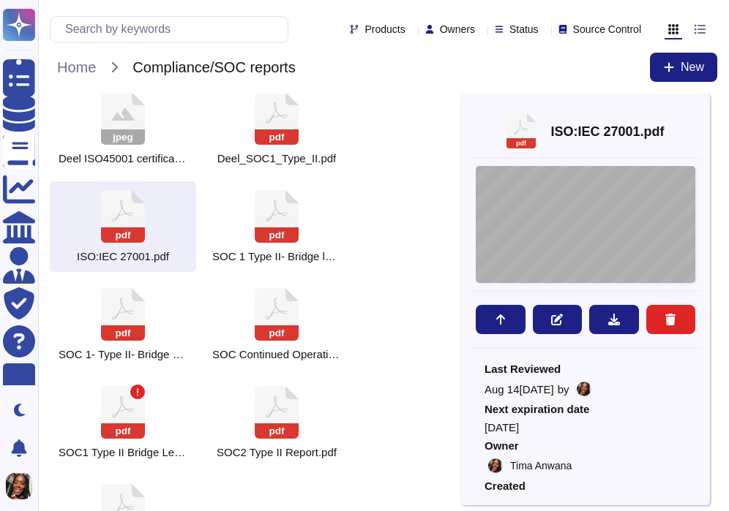
scroll to position [398, 0]
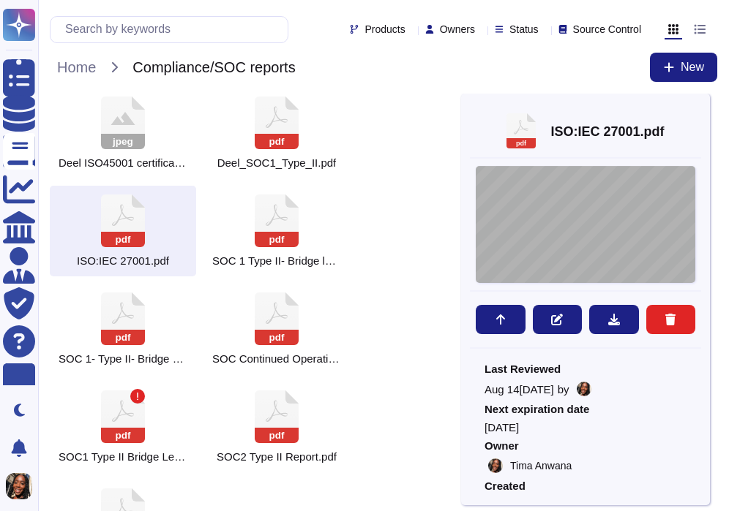
click at [606, 239] on div "CERTIFICATE This is to certify that the Information Security Management System …" at bounding box center [586, 224] width 220 height 117
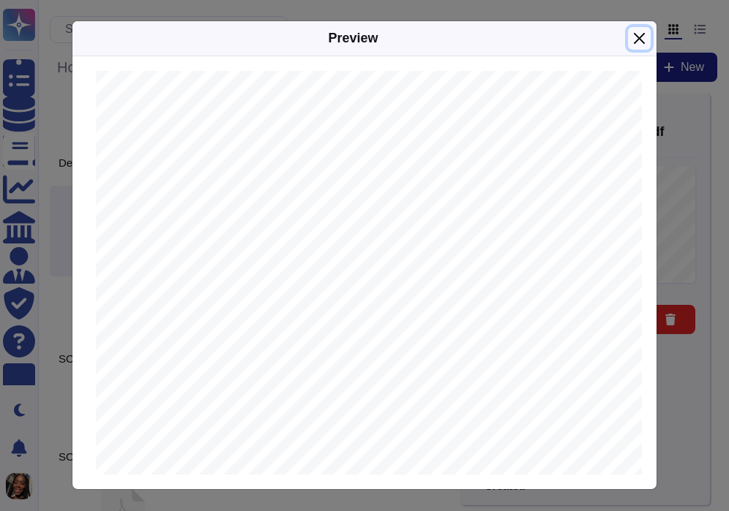
click at [635, 42] on button "Close" at bounding box center [639, 38] width 23 height 23
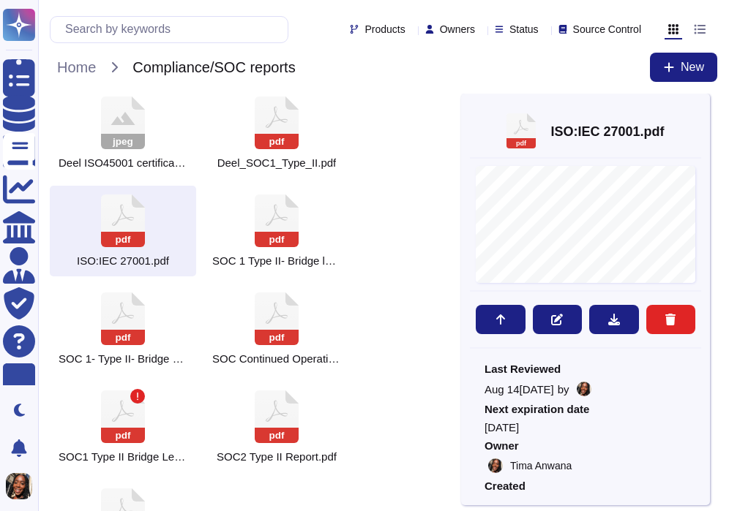
click at [701, 109] on icon at bounding box center [701, 109] width 0 height 0
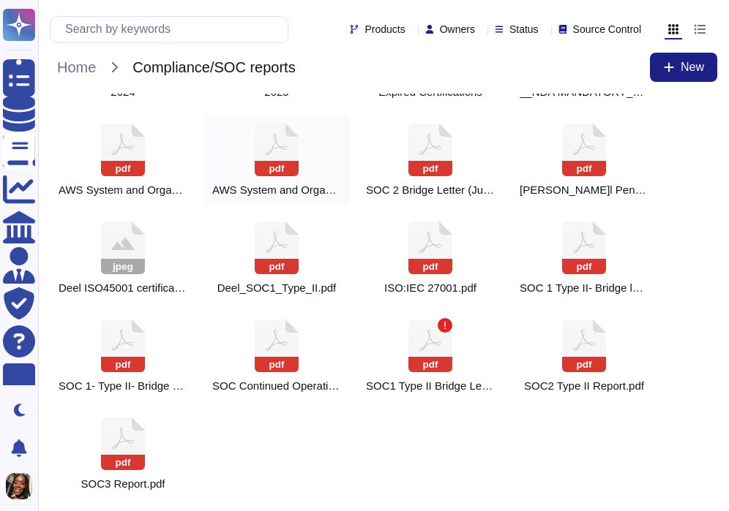
scroll to position [0, 0]
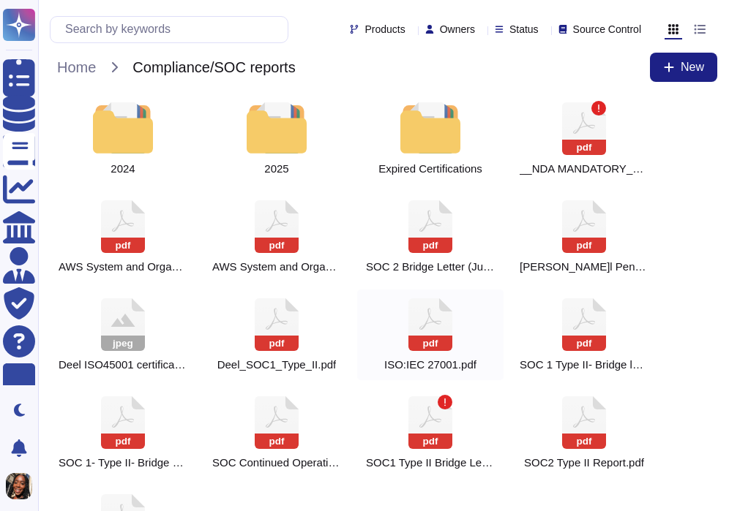
click at [562, 155] on icon at bounding box center [584, 128] width 44 height 53
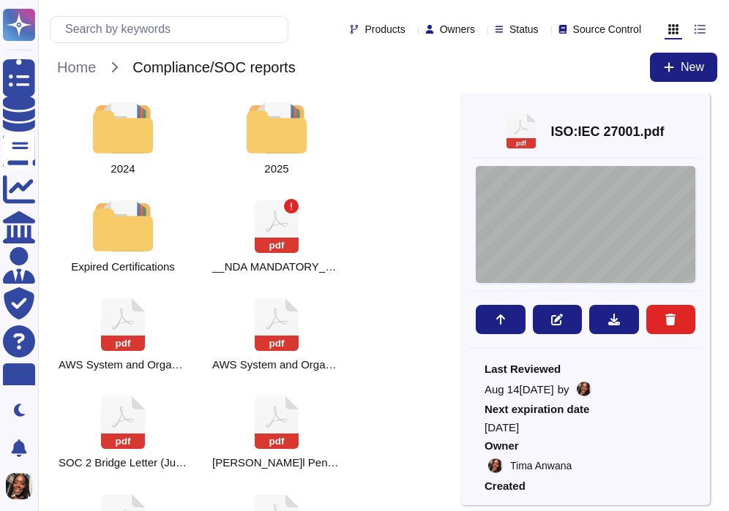
click at [628, 211] on div "CERTIFICATE This is to certify that the Information Security Management System …" at bounding box center [586, 224] width 220 height 117
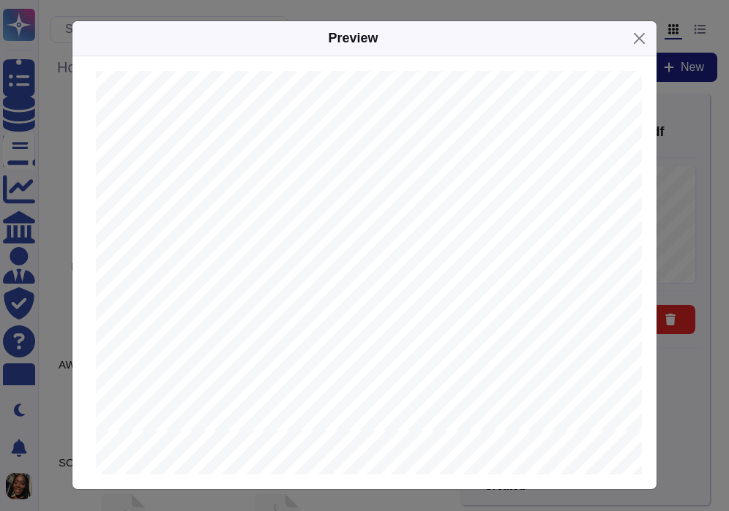
scroll to position [54, 0]
click at [641, 37] on button "Close" at bounding box center [639, 38] width 23 height 23
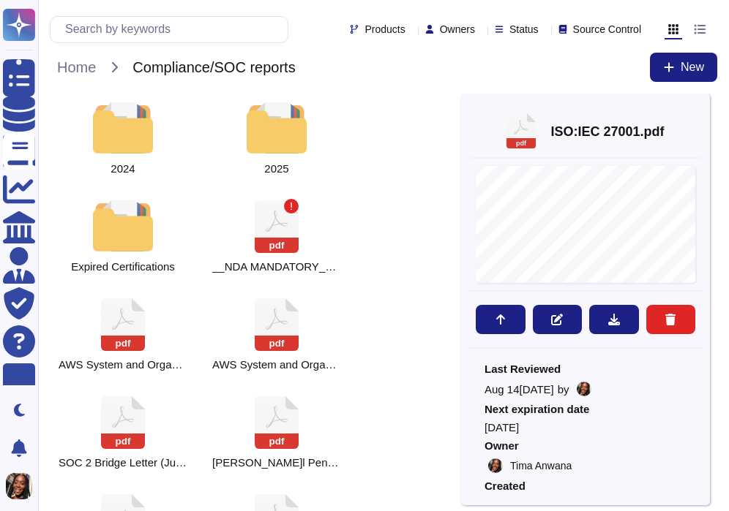
click at [701, 109] on icon at bounding box center [701, 109] width 0 height 0
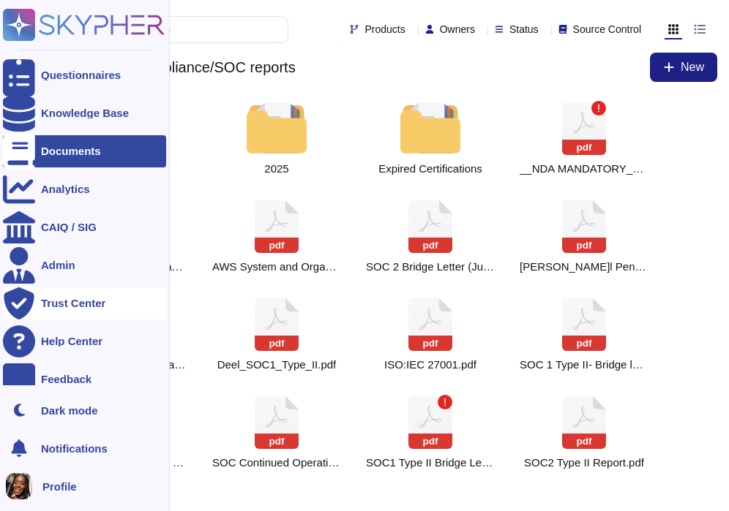
click at [49, 311] on div "Trust Center" at bounding box center [84, 304] width 163 height 32
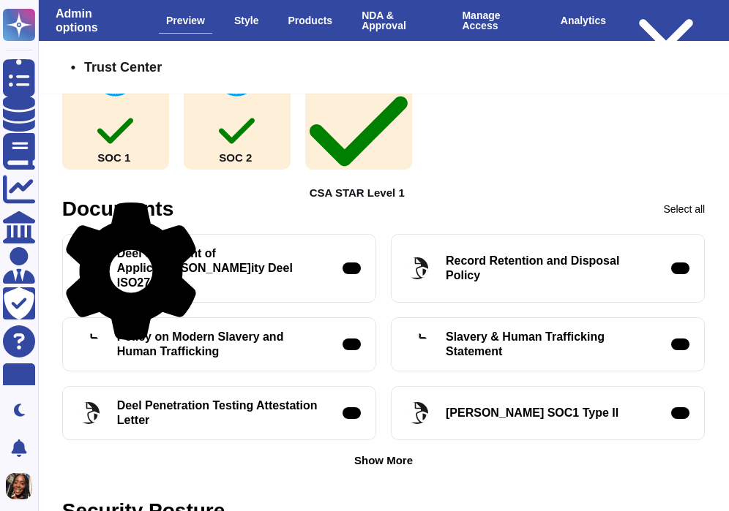
scroll to position [465, 0]
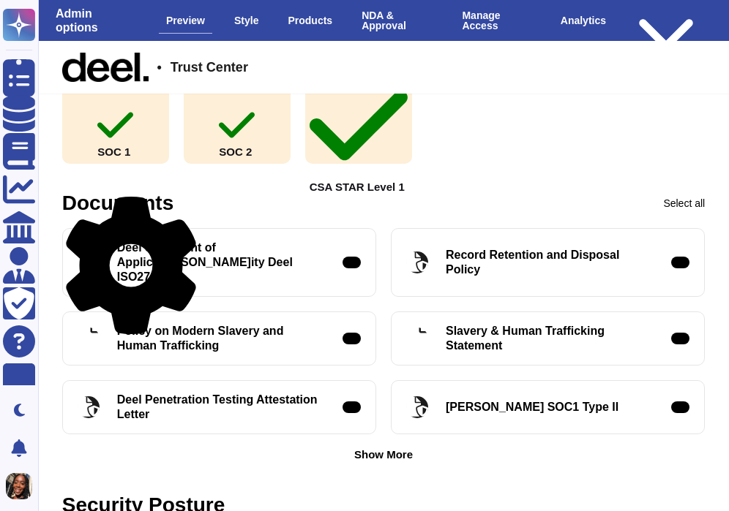
click at [379, 449] on div "Show More" at bounding box center [383, 454] width 59 height 11
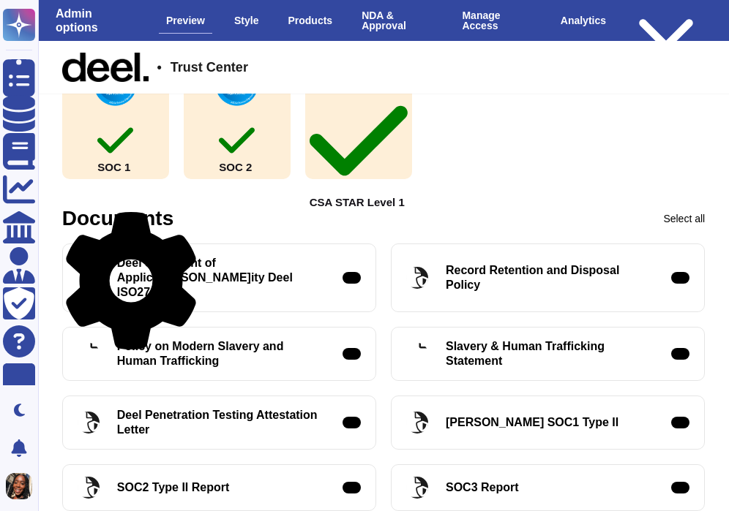
scroll to position [449, 0]
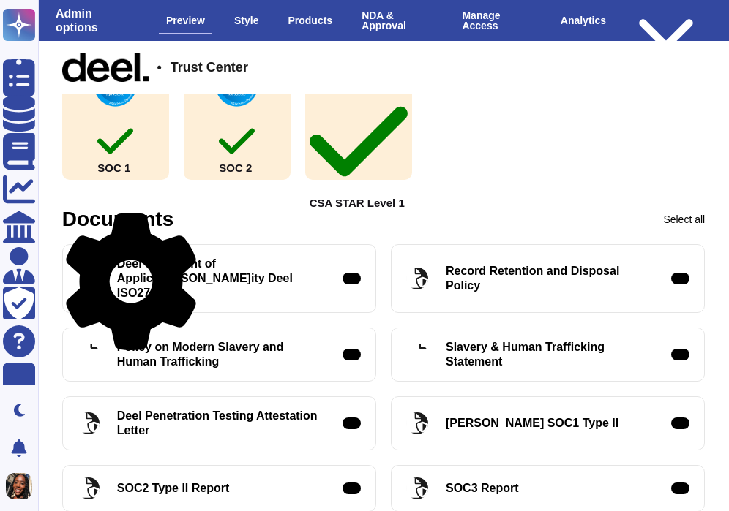
click at [198, 227] on icon at bounding box center [131, 282] width 138 height 138
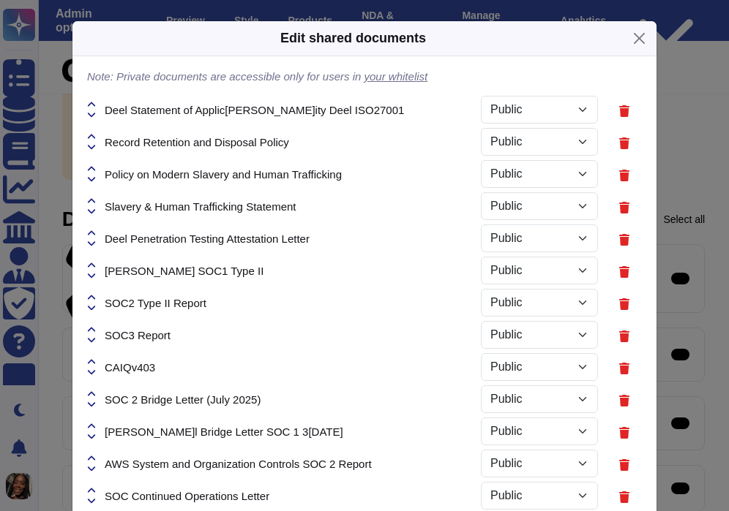
select select "PRIVATE"
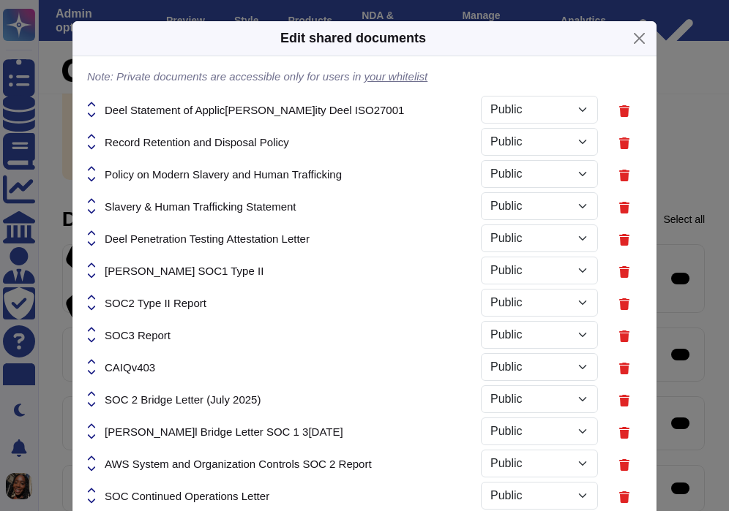
select select "PRIVATE"
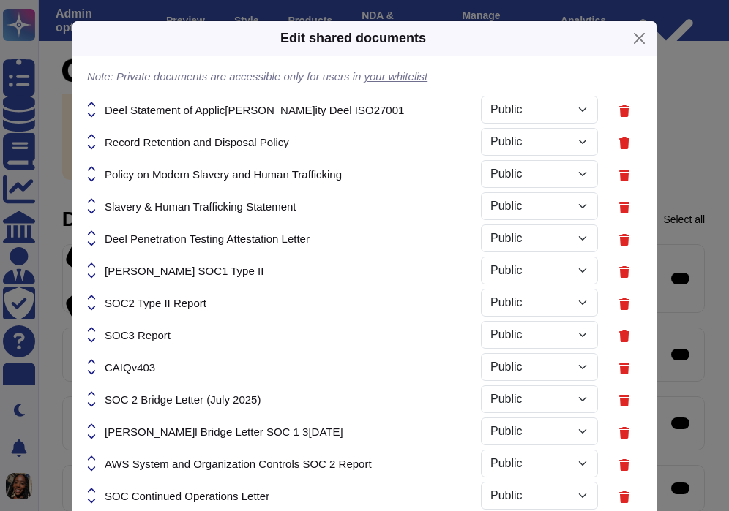
select select "PRIVATE"
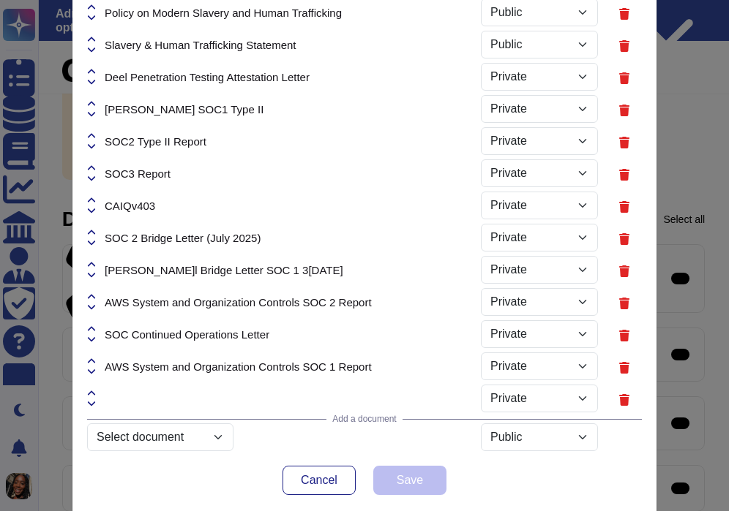
scroll to position [207, 0]
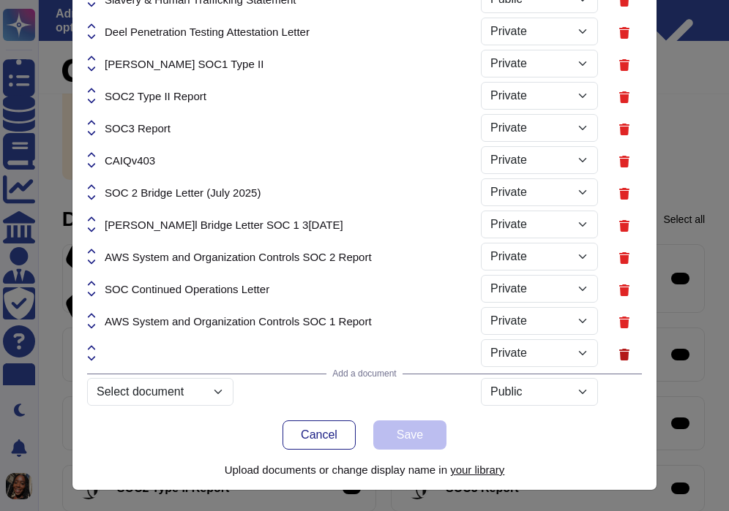
click at [626, 351] on icon at bounding box center [624, 355] width 12 height 12
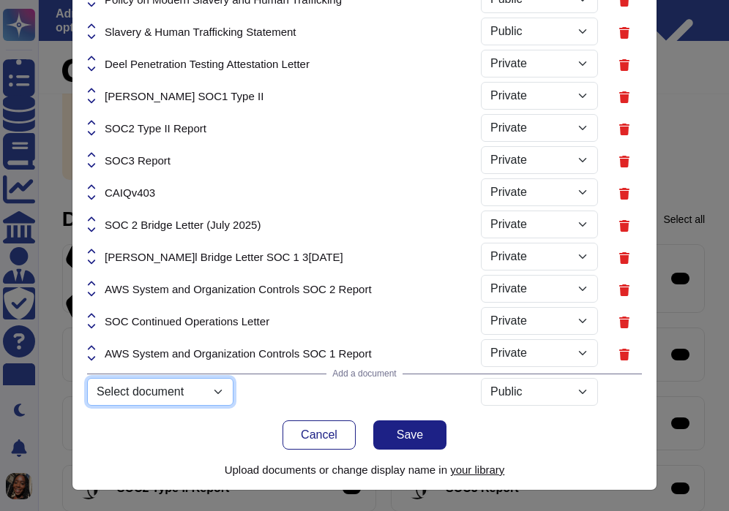
click at [179, 397] on select "Select document ISO 27001 Certificate.pdf Product_guide_Reports.pdf Netsuite_fo…" at bounding box center [160, 392] width 146 height 28
click at [87, 406] on select "Select document ISO 27001 Certificate.pdf Product_guide_Reports.pdf Netsuite_fo…" at bounding box center [160, 392] width 146 height 28
select select "689e125bd719918bb11f7133"
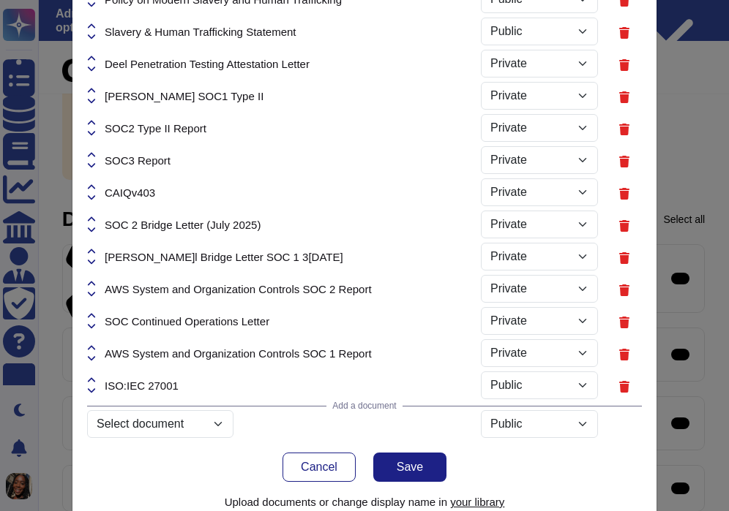
click at [168, 382] on span "ISO:IEC 27001" at bounding box center [142, 386] width 74 height 11
click at [310, 474] on button "Cancel" at bounding box center [318, 467] width 73 height 29
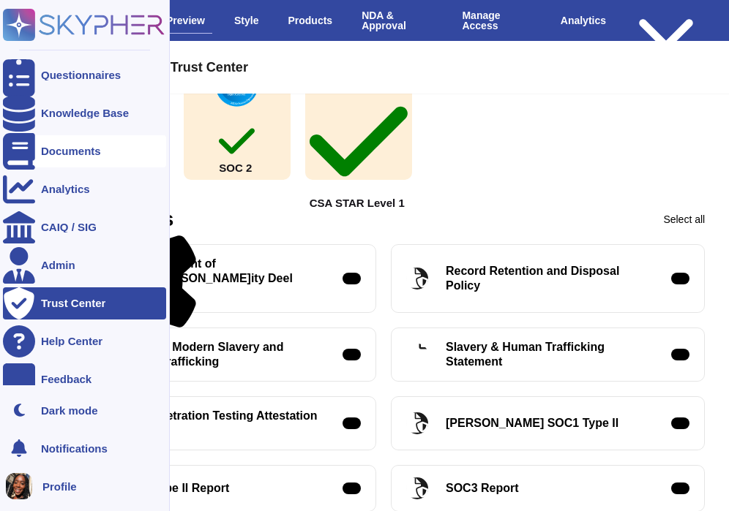
click at [82, 159] on div "Documents" at bounding box center [84, 151] width 163 height 32
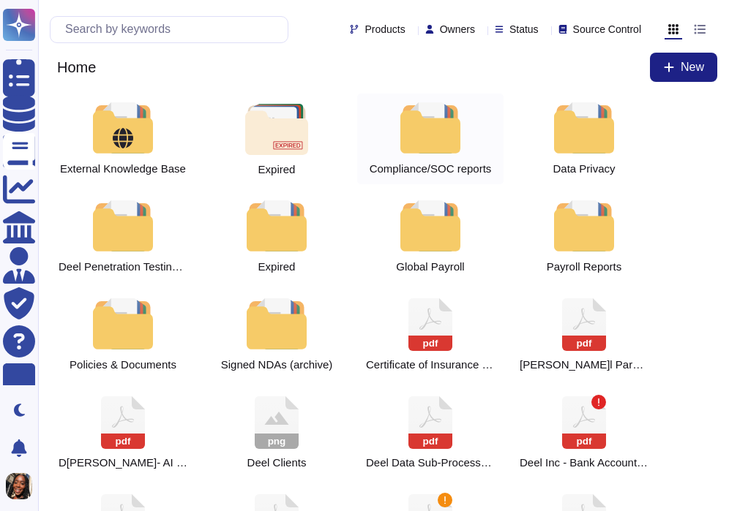
click at [438, 138] on div at bounding box center [430, 127] width 64 height 51
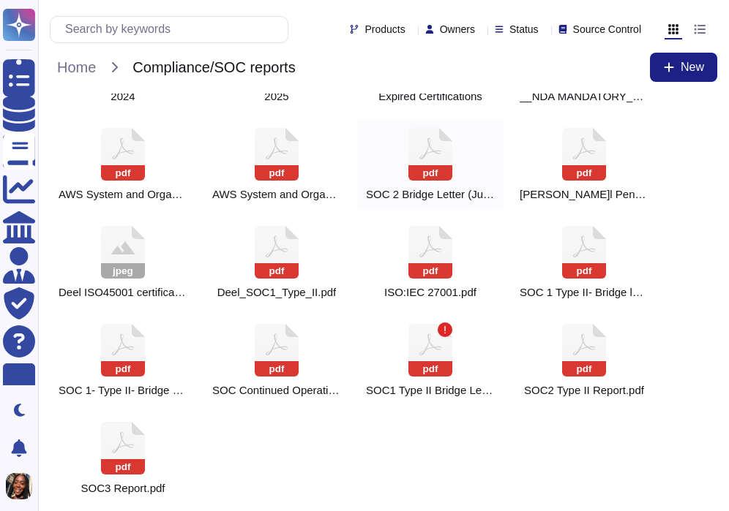
scroll to position [77, 0]
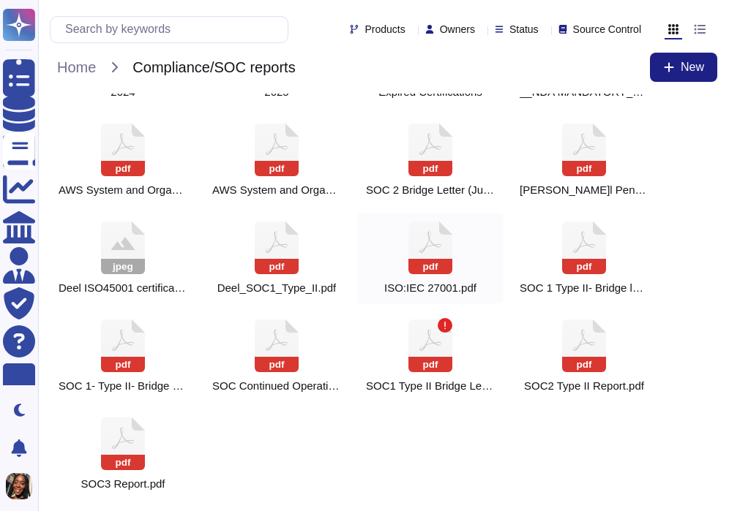
click at [428, 267] on rect at bounding box center [430, 266] width 44 height 15
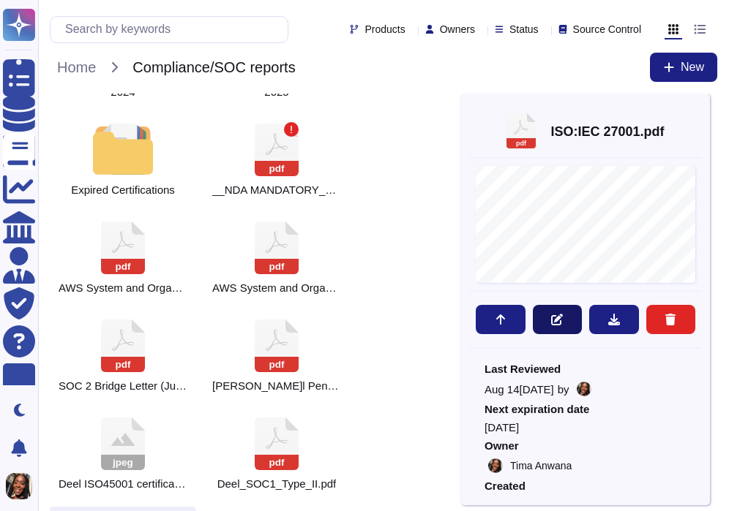
click at [562, 312] on button at bounding box center [558, 319] width 50 height 29
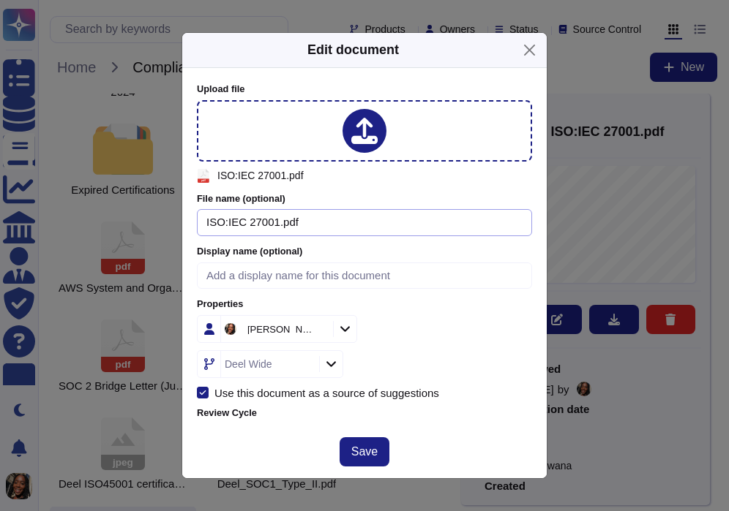
click at [227, 223] on input "ISO:IEC 27001.pdf" at bounding box center [364, 222] width 335 height 27
type input "ISO/IEC 27001.pdf"
click at [367, 448] on span "Save" at bounding box center [364, 452] width 26 height 12
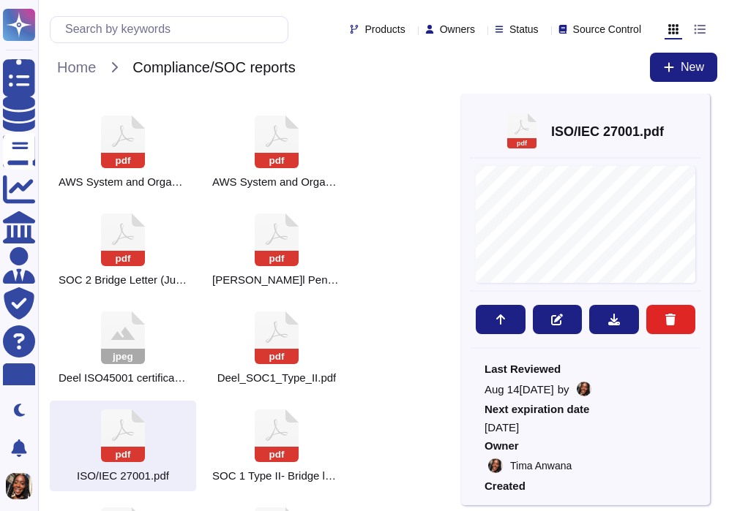
scroll to position [196, 0]
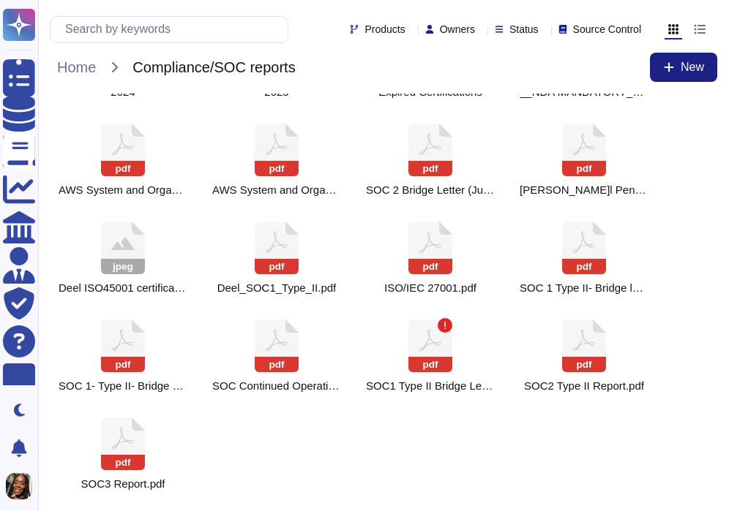
scroll to position [77, 0]
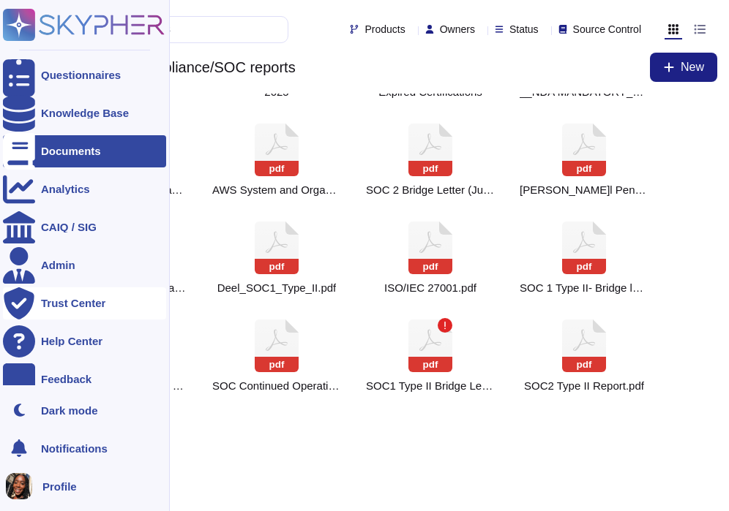
click at [81, 306] on div "Trust Center" at bounding box center [73, 303] width 64 height 11
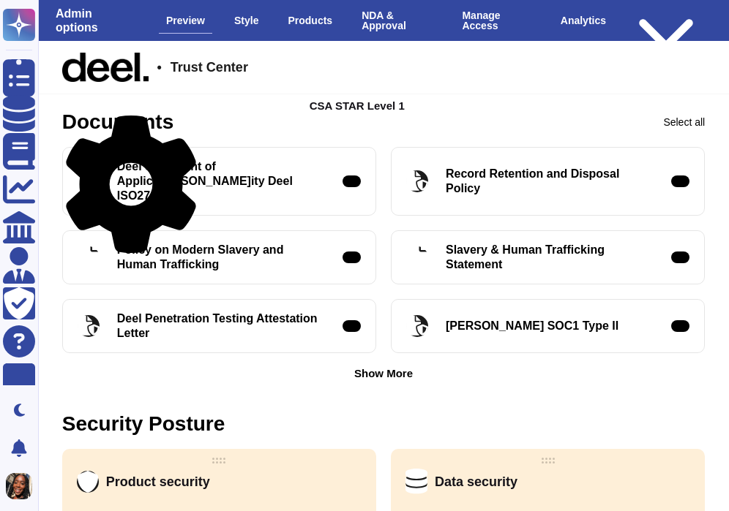
scroll to position [585, 0]
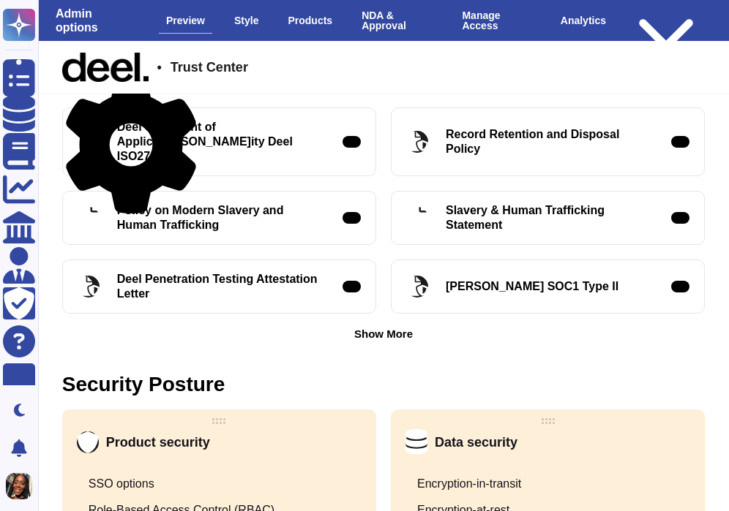
click at [394, 329] on div "Show More" at bounding box center [383, 334] width 59 height 11
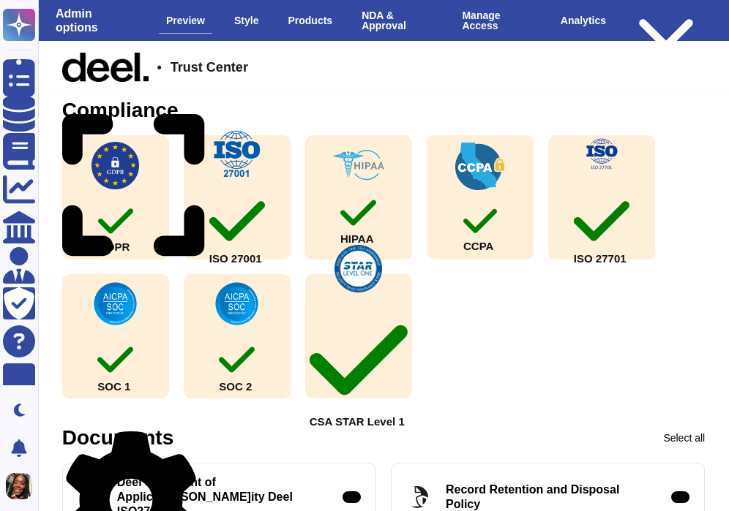
scroll to position [217, 0]
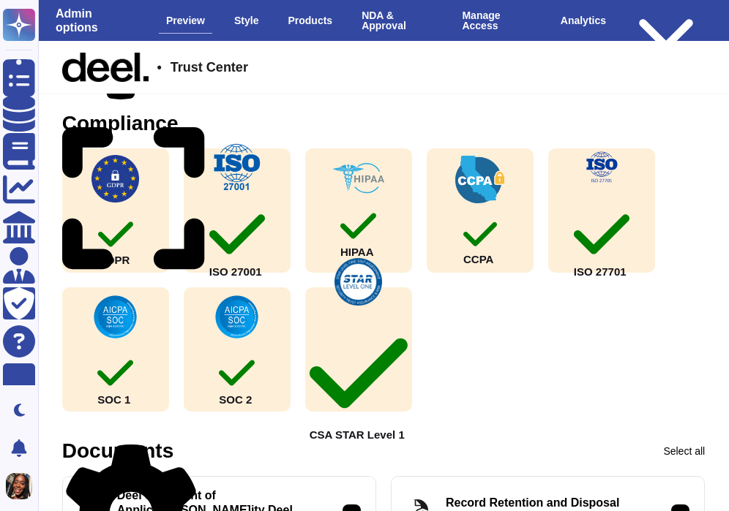
click at [195, 450] on icon at bounding box center [131, 514] width 130 height 138
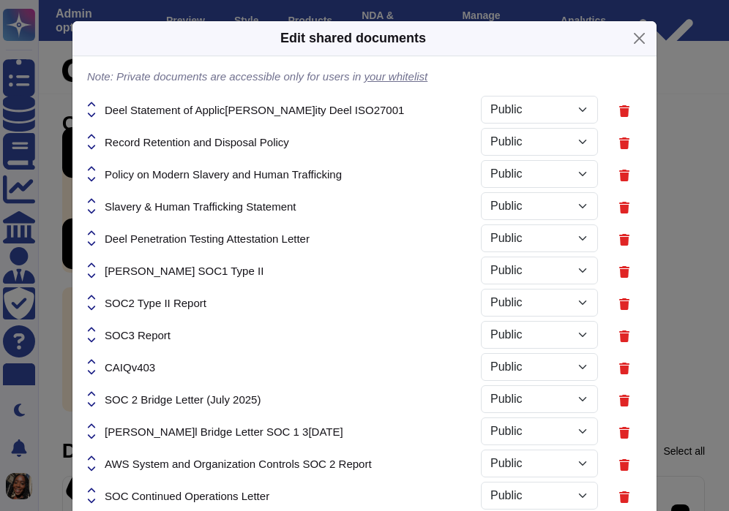
select select "PRIVATE"
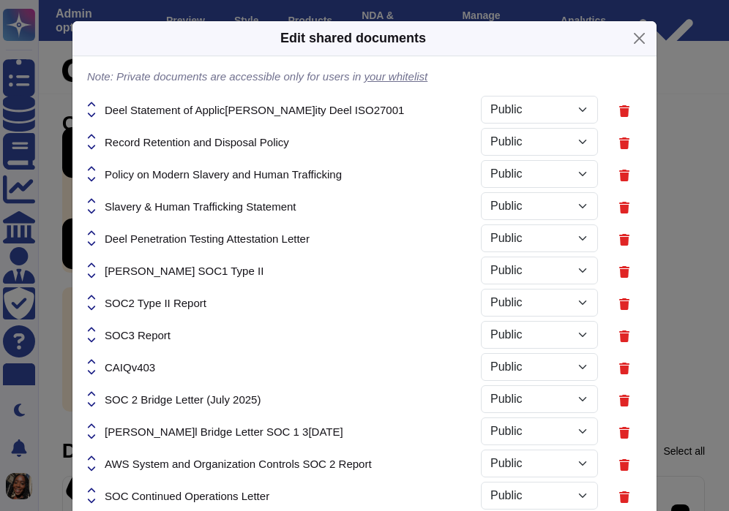
select select "PRIVATE"
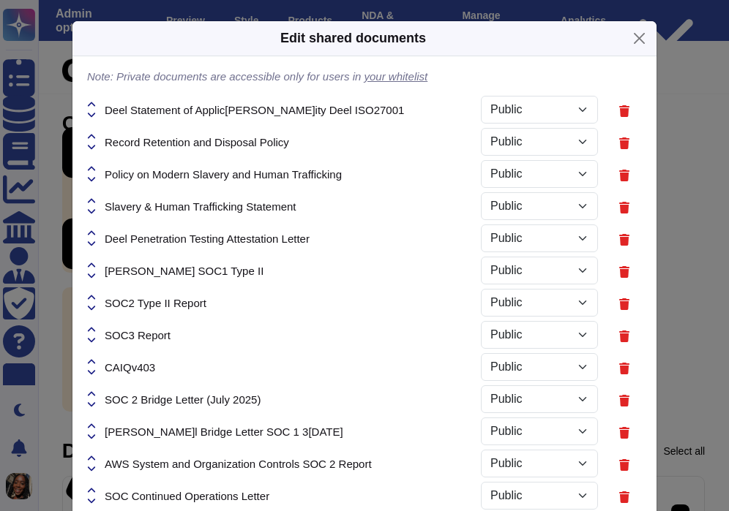
select select "PRIVATE"
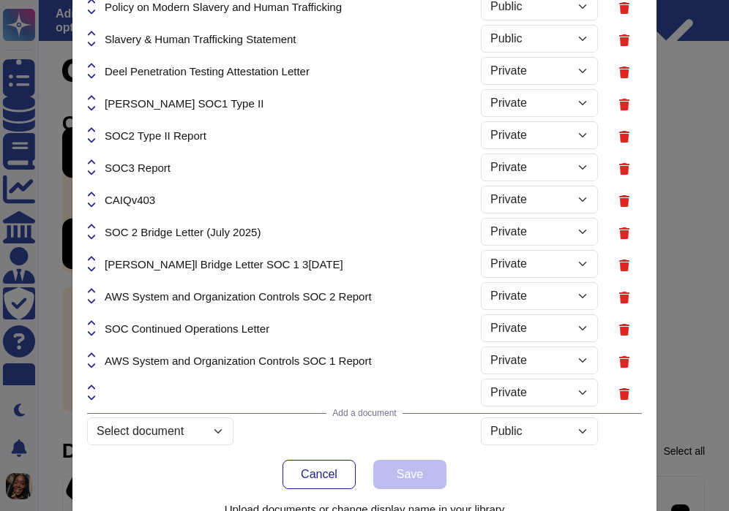
scroll to position [207, 0]
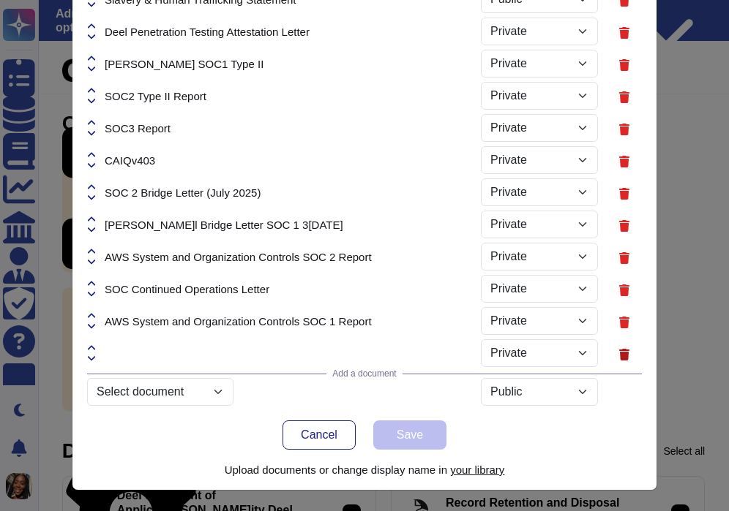
click at [627, 346] on button at bounding box center [624, 354] width 35 height 29
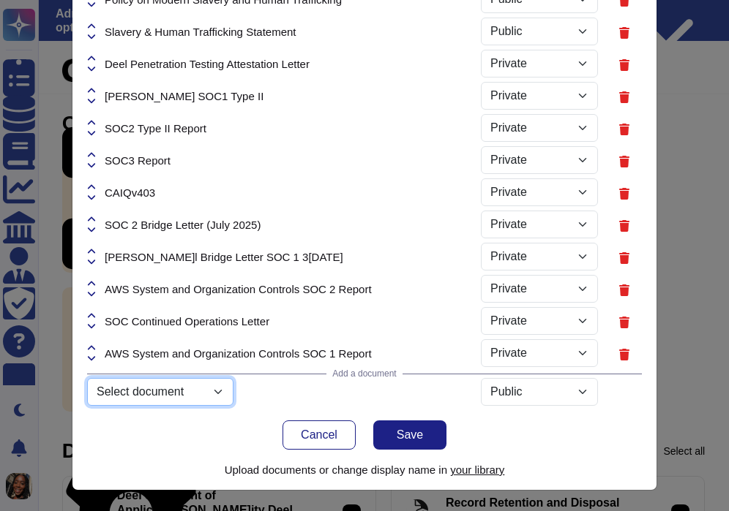
click at [195, 388] on select "Select document ISO 27001 Certificate.pdf Product_guide_Reports.pdf Netsuite_fo…" at bounding box center [160, 392] width 146 height 28
click at [87, 406] on select "Select document ISO 27001 Certificate.pdf Product_guide_Reports.pdf Netsuite_fo…" at bounding box center [160, 392] width 146 height 28
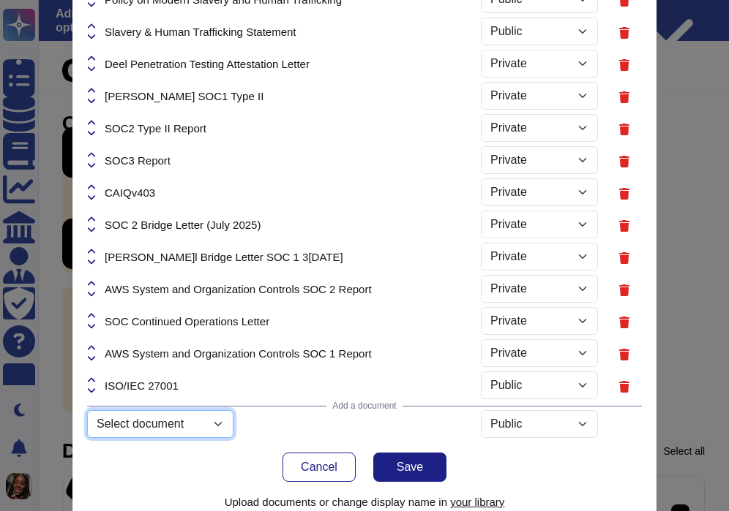
select select "689e125bd719918bb11f7133"
click at [396, 464] on button "Save" at bounding box center [409, 467] width 73 height 29
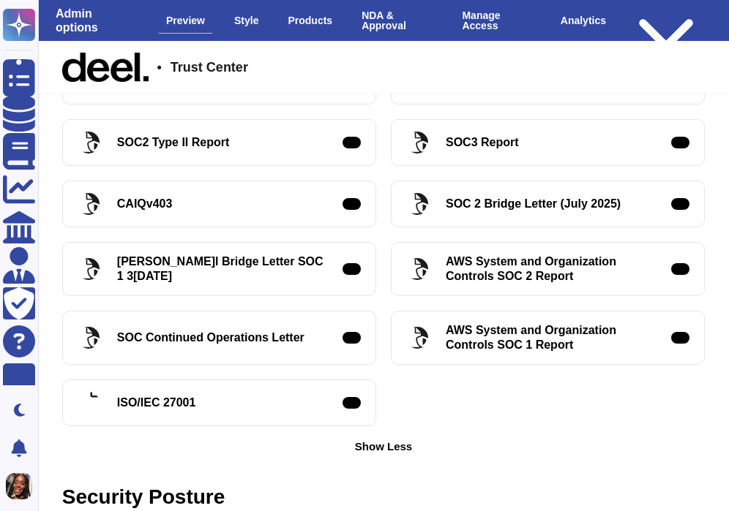
scroll to position [798, 0]
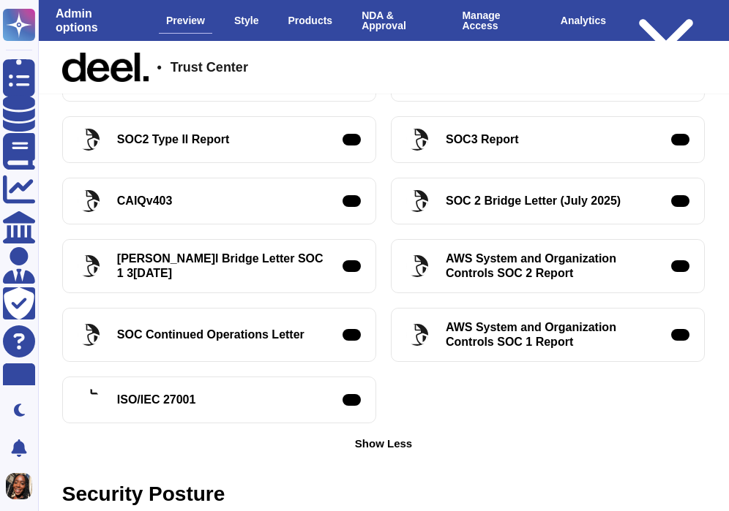
click at [386, 438] on div "Show Less" at bounding box center [383, 443] width 57 height 11
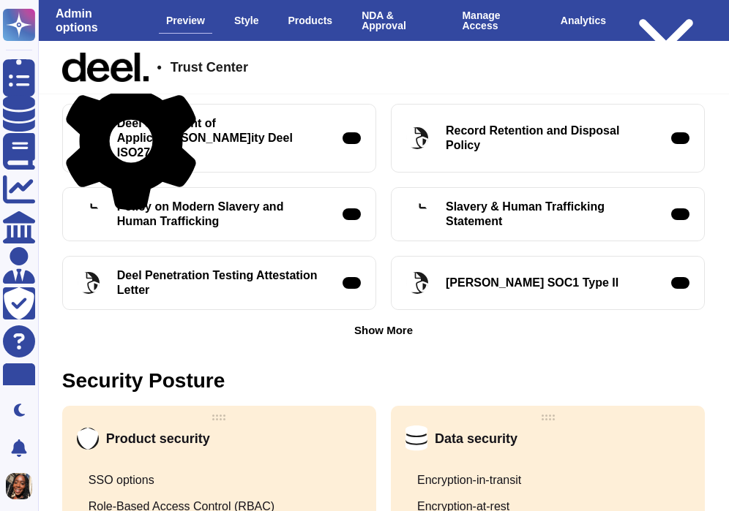
scroll to position [612, 0]
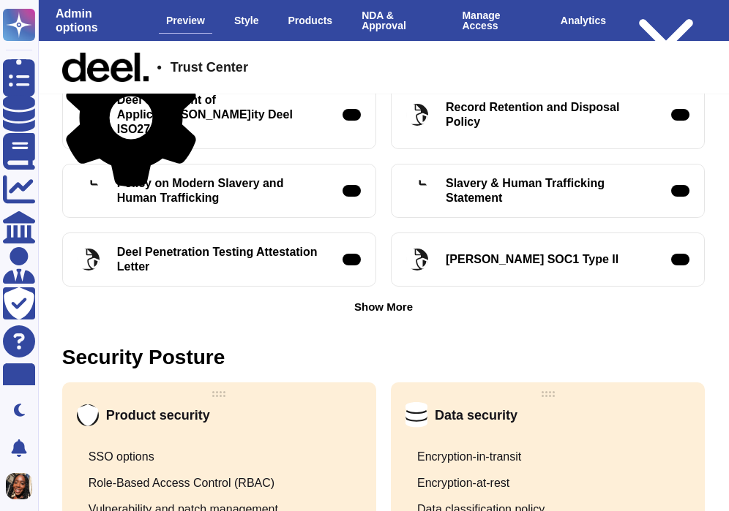
click at [392, 301] on div "Show More" at bounding box center [383, 306] width 59 height 11
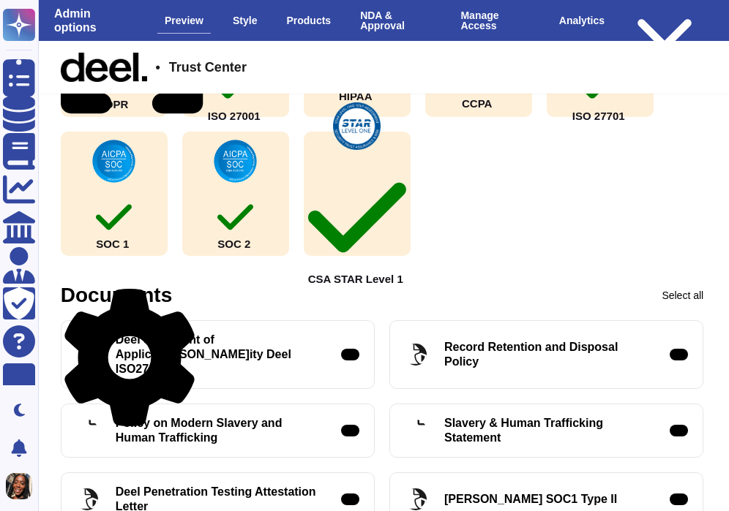
scroll to position [386, 1]
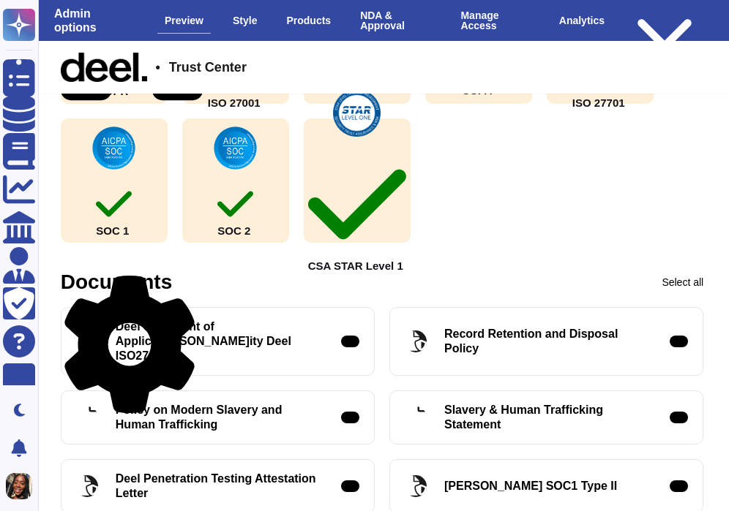
click at [195, 283] on icon at bounding box center [129, 345] width 130 height 138
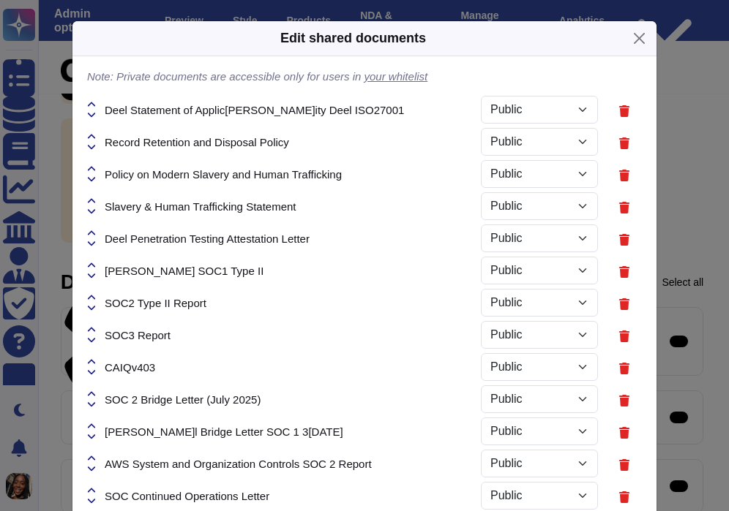
select select "PRIVATE"
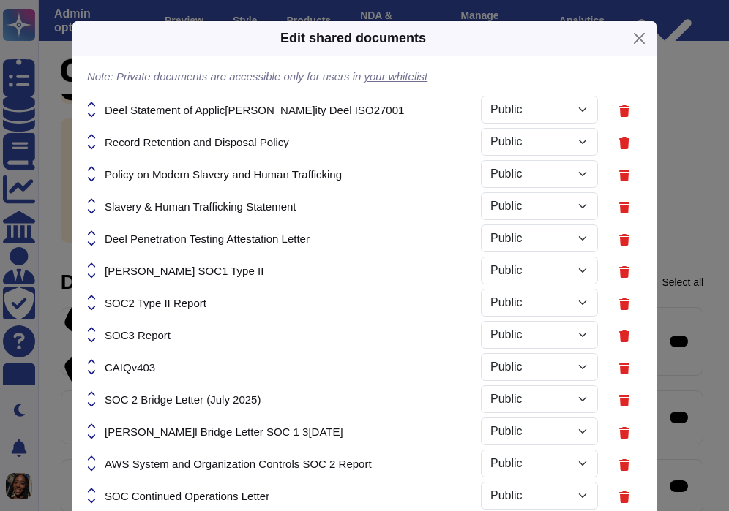
select select "PRIVATE"
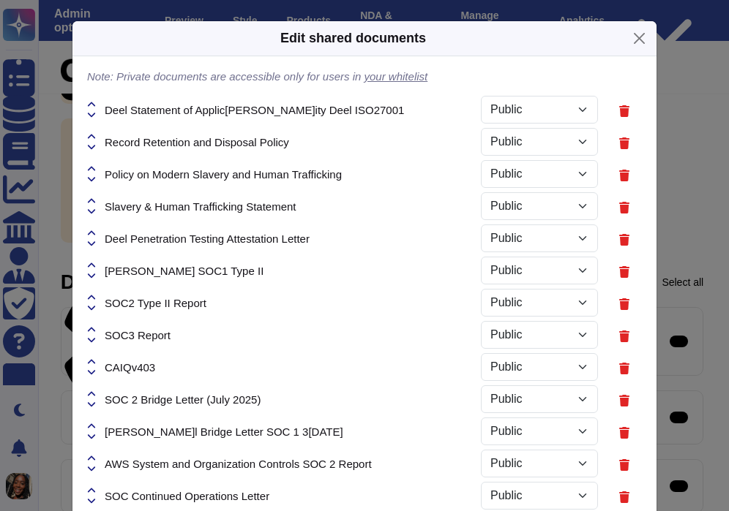
select select "PRIVATE"
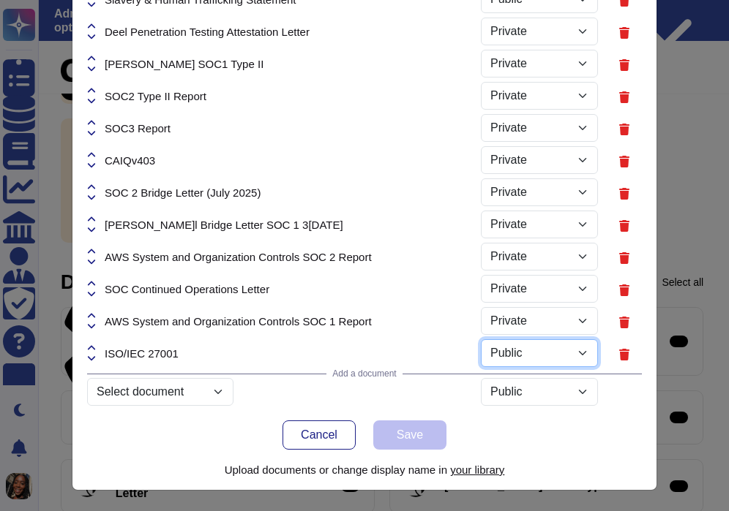
click at [580, 353] on select "Public Private" at bounding box center [539, 354] width 117 height 28
click at [481, 340] on select "Public Private" at bounding box center [539, 354] width 117 height 28
select select "PRIVATE"
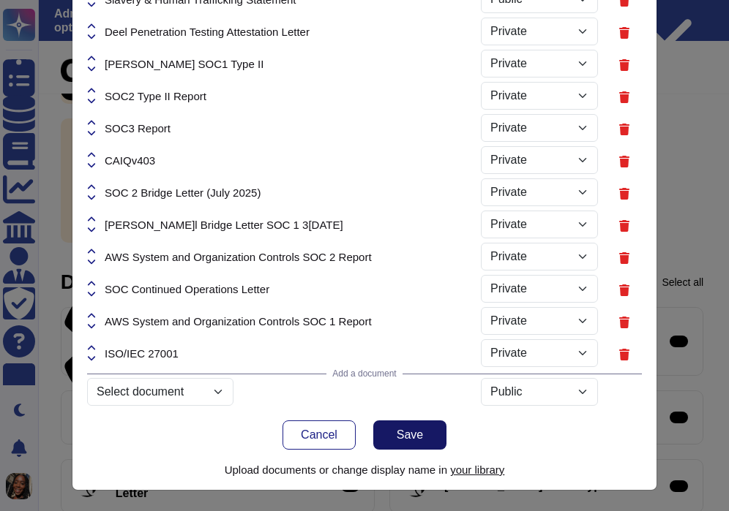
click at [395, 437] on button "Save" at bounding box center [409, 435] width 73 height 29
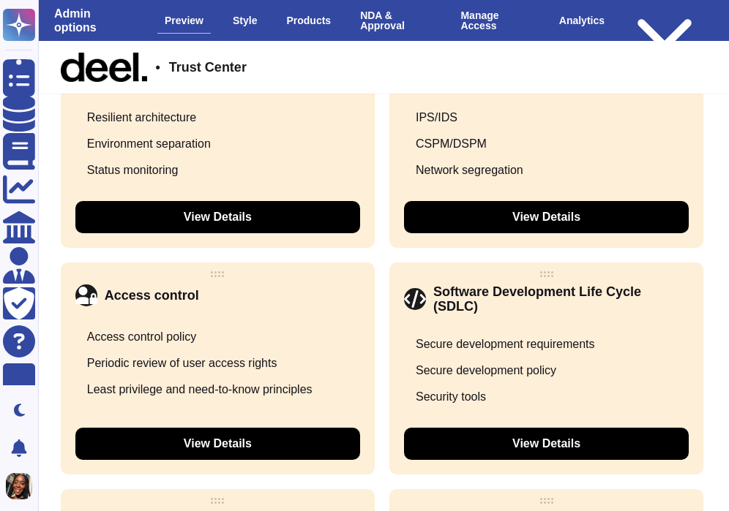
scroll to position [1498, 1]
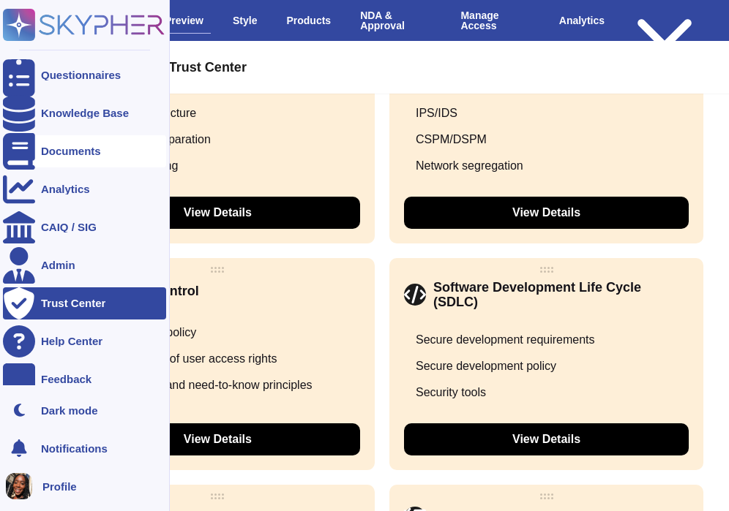
click at [72, 151] on div "Documents" at bounding box center [71, 151] width 60 height 11
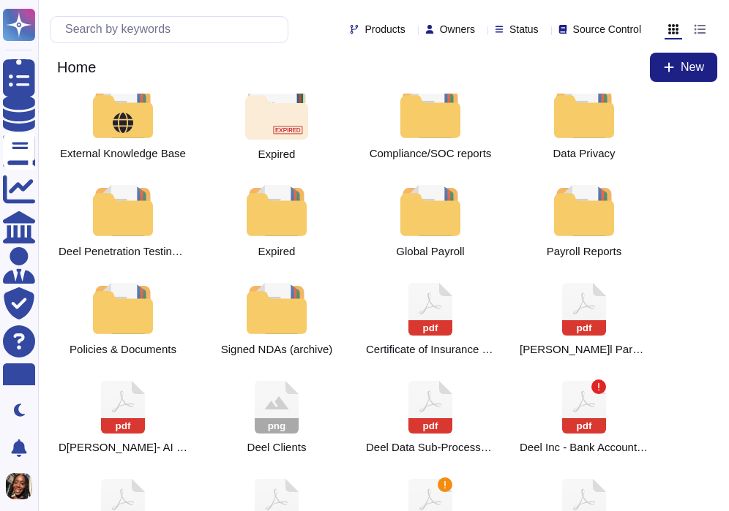
scroll to position [16, 0]
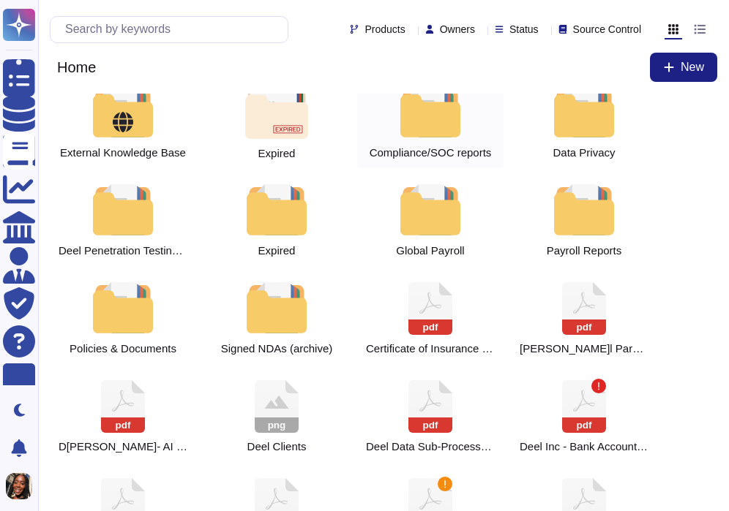
click at [457, 107] on div at bounding box center [430, 111] width 64 height 51
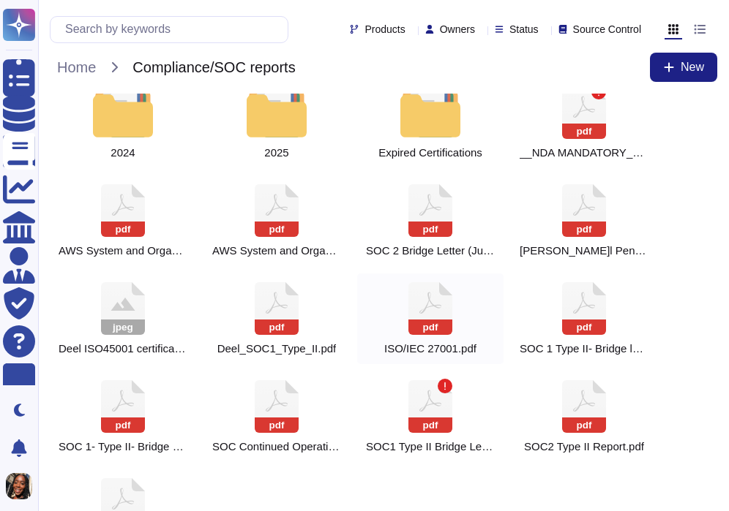
click at [562, 139] on icon at bounding box center [584, 112] width 44 height 53
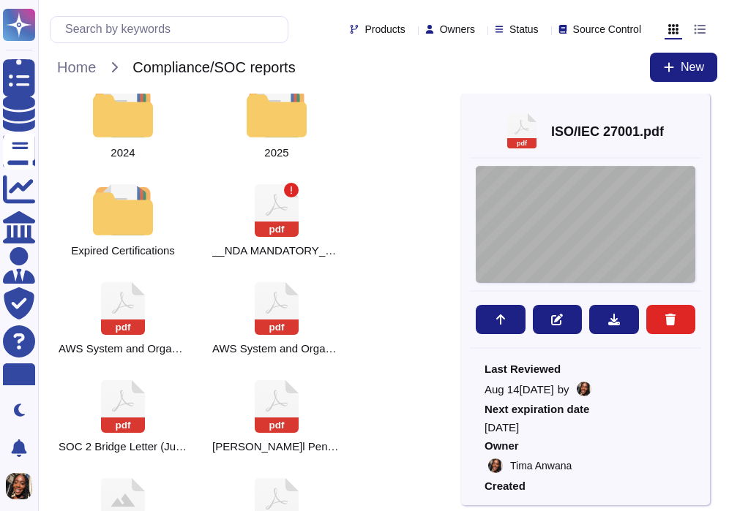
click at [558, 230] on div "CERTIFICATE This is to certify that the Information Security Management System …" at bounding box center [586, 224] width 220 height 117
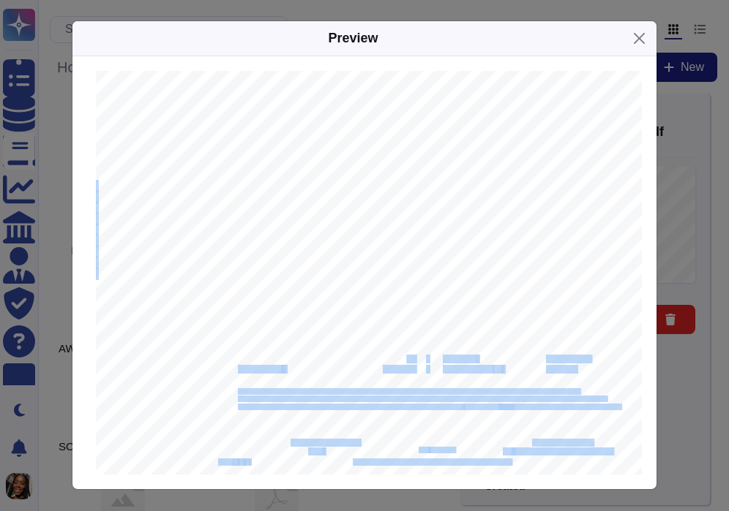
drag, startPoint x: 405, startPoint y: 361, endPoint x: 434, endPoint y: 361, distance: 29.3
click at [434, 361] on div "CERTIFICATE This is to certify that the Information Security Management System …" at bounding box center [388, 278] width 585 height 414
click at [501, 289] on div "CERTIFICATE This is to certify that the Information Security Management System …" at bounding box center [388, 278] width 585 height 414
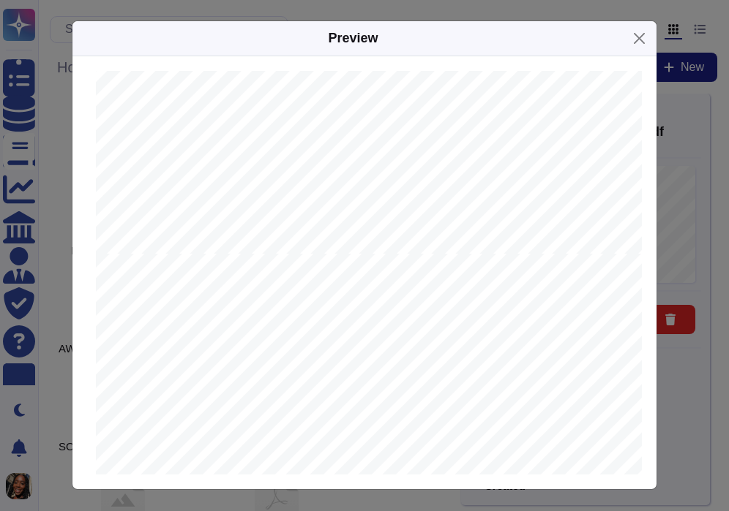
scroll to position [618, 0]
click at [635, 45] on button "Close" at bounding box center [639, 38] width 23 height 23
